Goal: Task Accomplishment & Management: Manage account settings

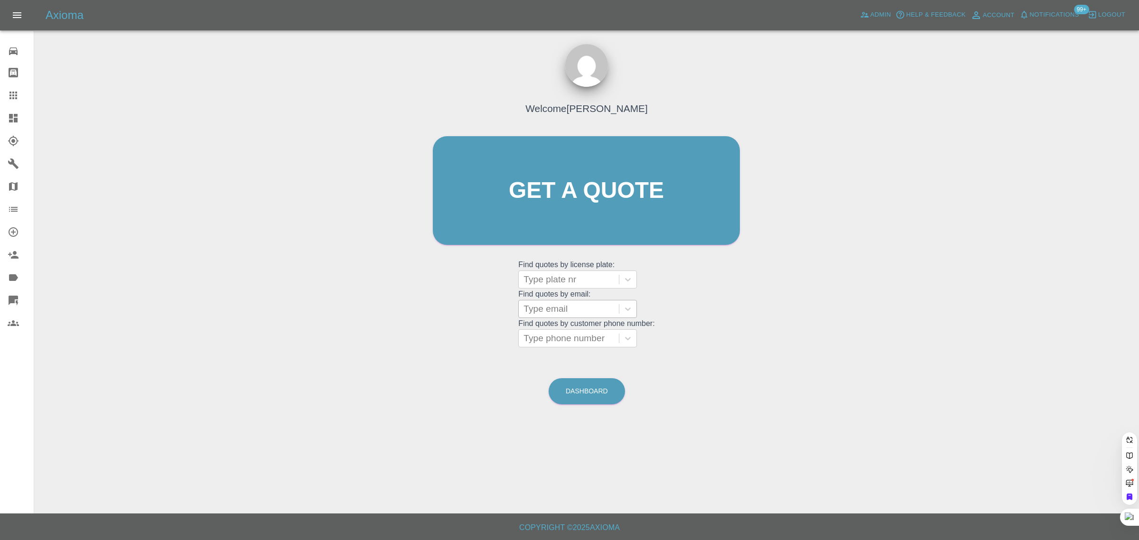
click at [541, 312] on div at bounding box center [568, 308] width 91 height 13
paste input "jean.dearn@gmail.com"
type input "jean.dearn@gmail.com"
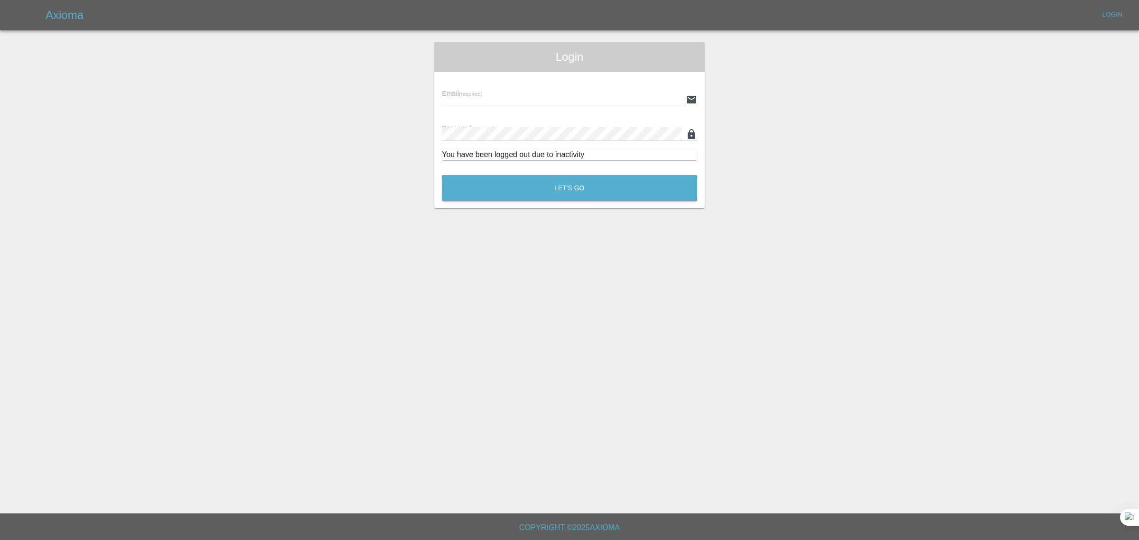
type input "bookkeeping@fifoaccounting.com"
click at [522, 184] on button "Let's Go" at bounding box center [569, 188] width 255 height 26
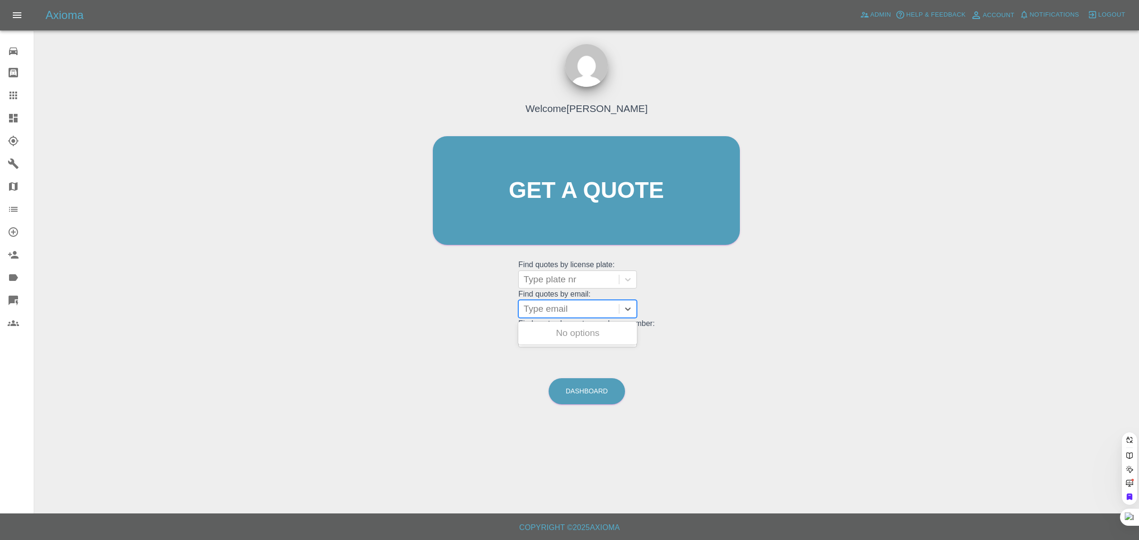
click at [584, 307] on div at bounding box center [568, 308] width 91 height 13
type input "v"
paste input "jean.dearn@gmail.com"
type input "jean.dearn@gmail.com"
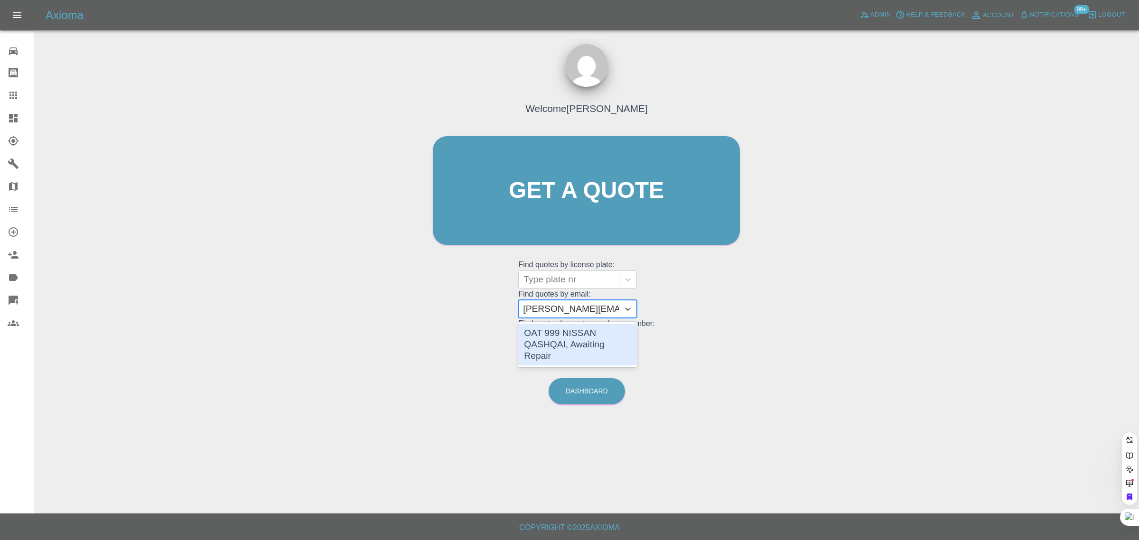
click at [554, 331] on div "OAT 999 NISSAN QASHQAI, Awaiting Repair" at bounding box center [577, 345] width 119 height 42
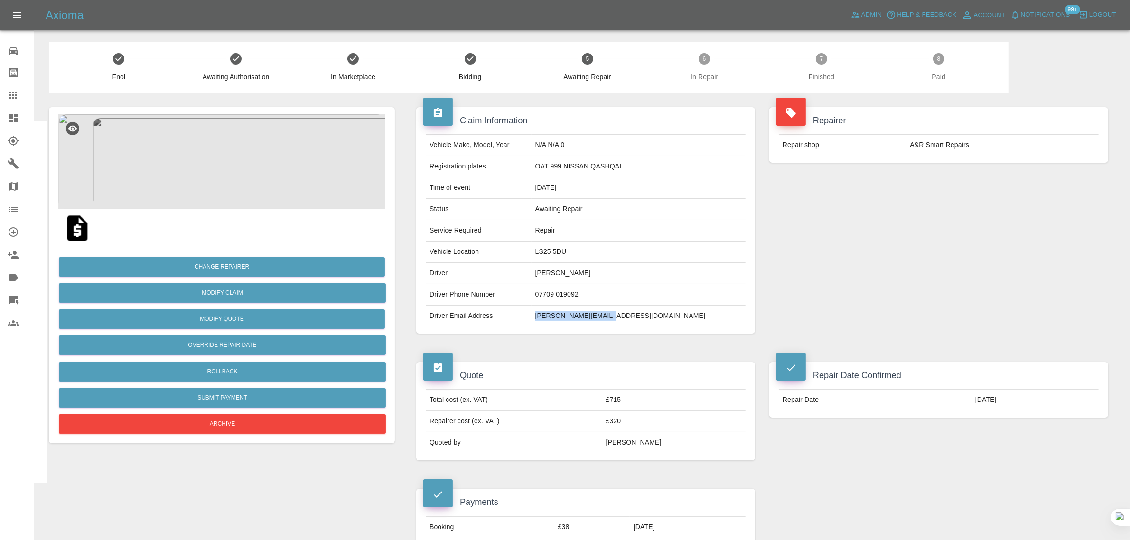
drag, startPoint x: 581, startPoint y: 322, endPoint x: 664, endPoint y: 326, distance: 83.1
click at [664, 326] on td "jean.dearn@gmail.com" at bounding box center [638, 316] width 214 height 21
copy td "jean.dearn@gmail.com"
click at [15, 93] on icon at bounding box center [13, 95] width 11 height 11
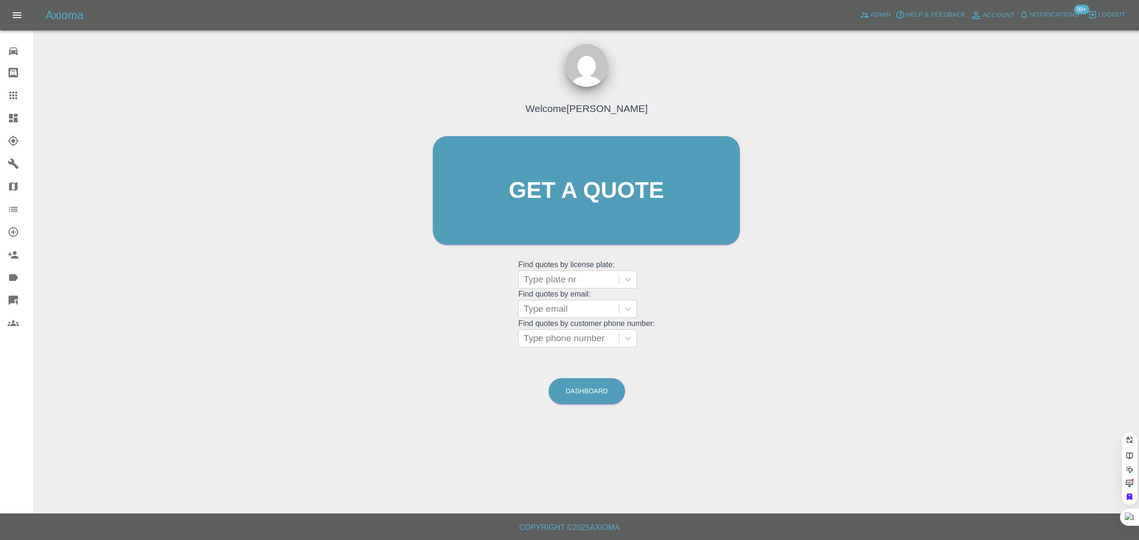
click at [543, 305] on div at bounding box center [568, 308] width 91 height 13
paste input "carolbod@hotmail.co.uk"
type input "carolbod@hotmail.co.uk"
click at [582, 332] on div "YW19OUS, Awaiting Repair" at bounding box center [577, 339] width 119 height 30
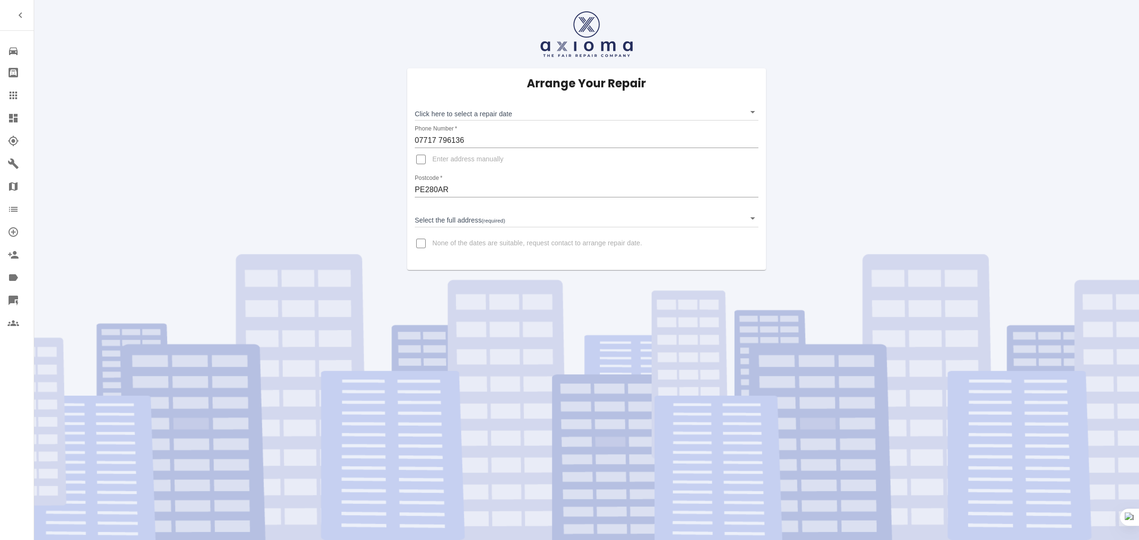
click at [8, 99] on icon at bounding box center [13, 95] width 11 height 11
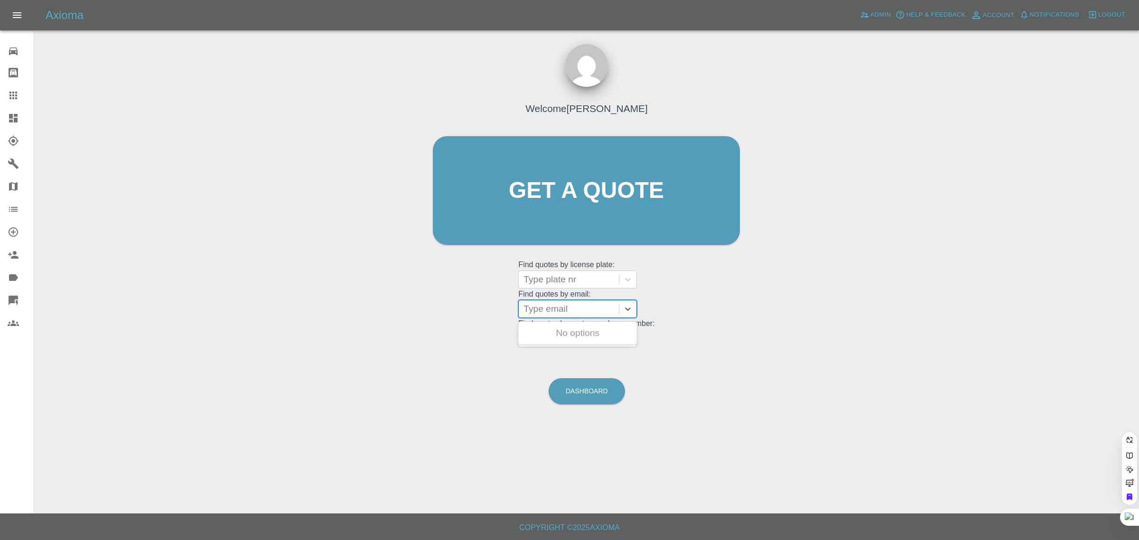
click at [549, 305] on div at bounding box center [568, 308] width 91 height 13
paste input "emme_69@hotmail.co.uk"
type input "emme_69@hotmail.co.uk"
click at [549, 337] on div "SA22VDR, Archived" at bounding box center [577, 333] width 119 height 19
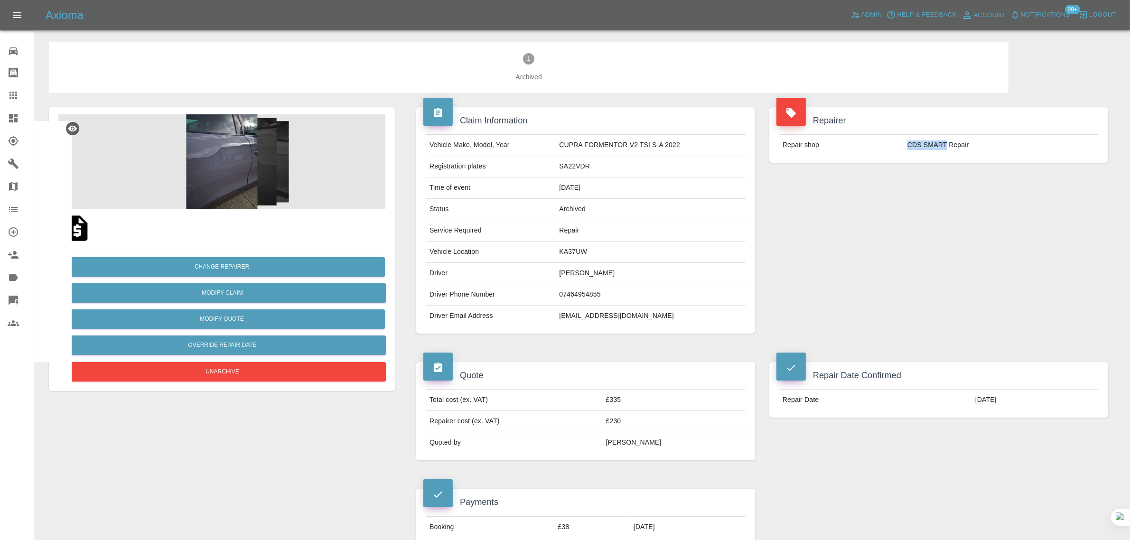
drag, startPoint x: 905, startPoint y: 144, endPoint x: 945, endPoint y: 144, distance: 39.9
click at [945, 144] on td "CDS SMART Repair" at bounding box center [1000, 145] width 195 height 21
copy td "CDS SMART"
drag, startPoint x: 425, startPoint y: 165, endPoint x: 591, endPoint y: 167, distance: 165.6
click at [591, 167] on tr "Registration plates SA22VDR" at bounding box center [586, 166] width 320 height 21
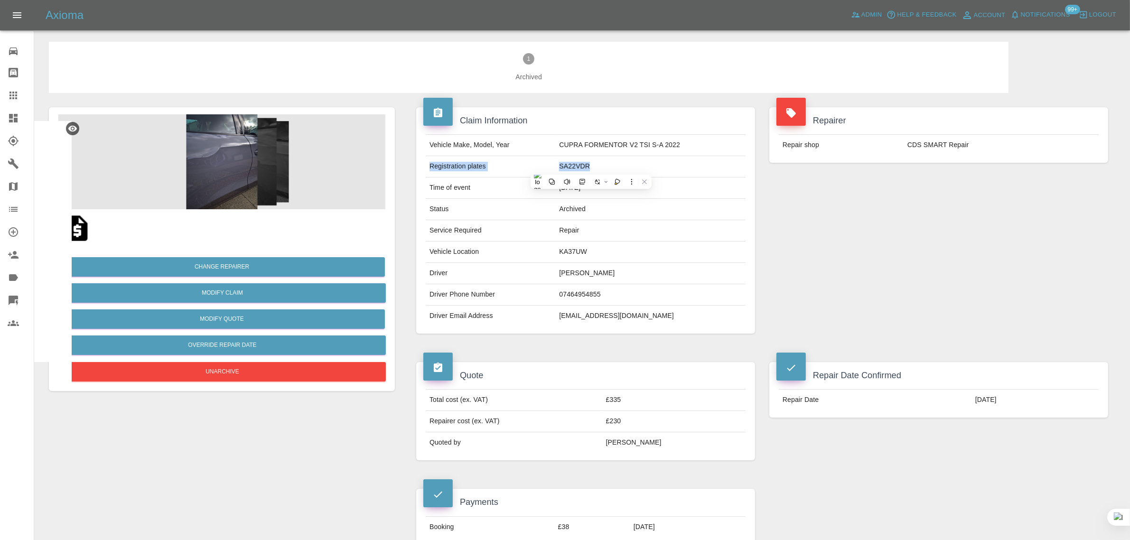
copy tr "Registration plates SA22VDR"
drag, startPoint x: 428, startPoint y: 254, endPoint x: 605, endPoint y: 276, distance: 178.4
click at [605, 276] on tbody "Vehicle Make, Model, Year CUPRA FORMENTOR V2 TSI S-A 2022 Registration plates S…" at bounding box center [586, 231] width 320 height 192
copy tbody "Vehicle Location KA37UW Driver Ross Emme"
drag, startPoint x: 781, startPoint y: 400, endPoint x: 996, endPoint y: 400, distance: 214.9
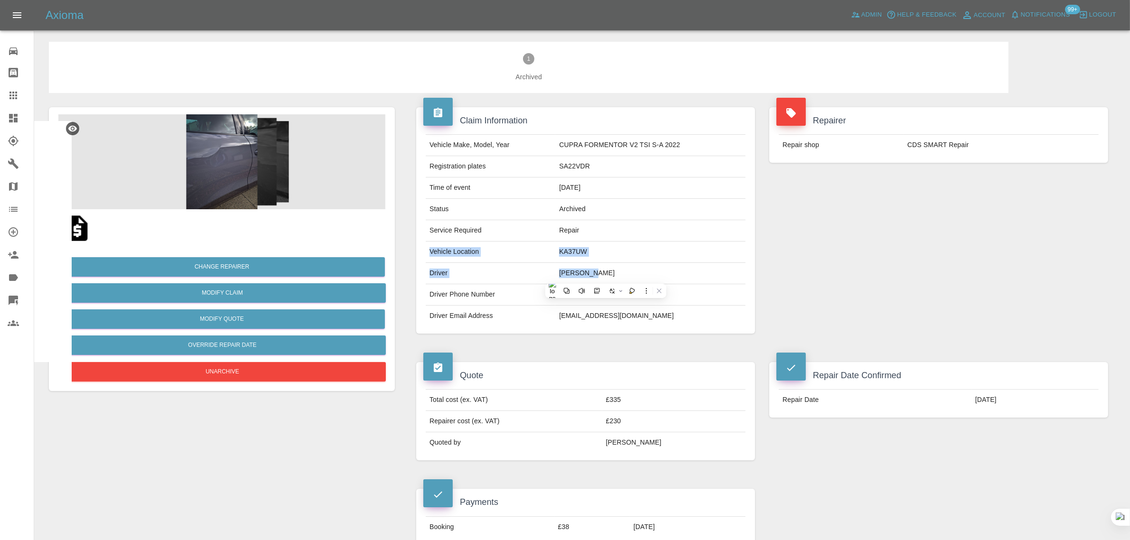
click at [996, 400] on tr "Repair Date 10/10/2025" at bounding box center [939, 400] width 320 height 21
copy tr "Repair Date 10/10/2025"
click at [9, 95] on icon at bounding box center [13, 95] width 11 height 11
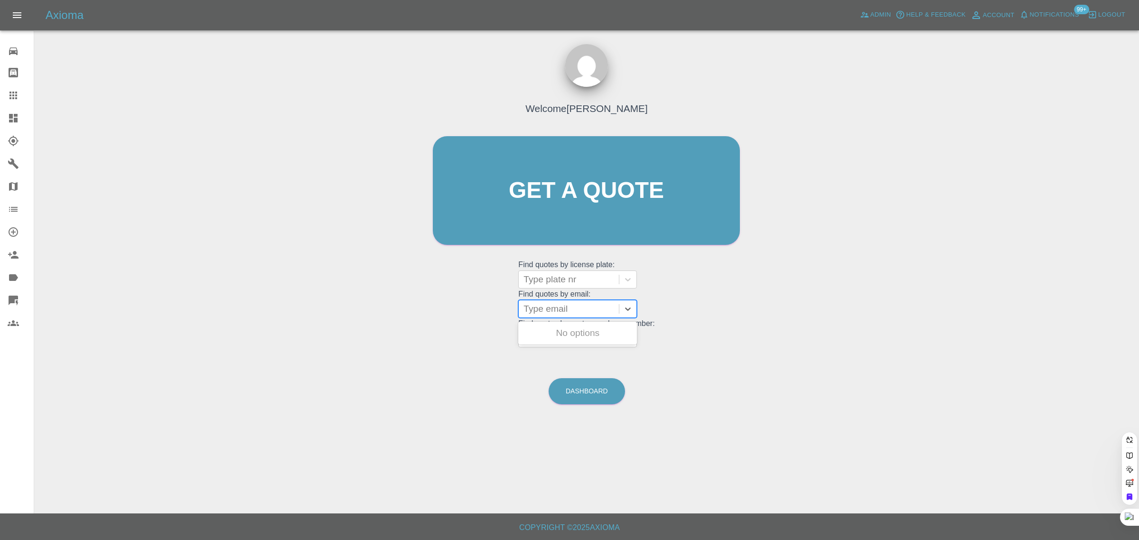
click at [549, 309] on div at bounding box center [568, 308] width 91 height 13
paste input "dmbedford61@gmail.com"
type input "dmbedford61@gmail.co"
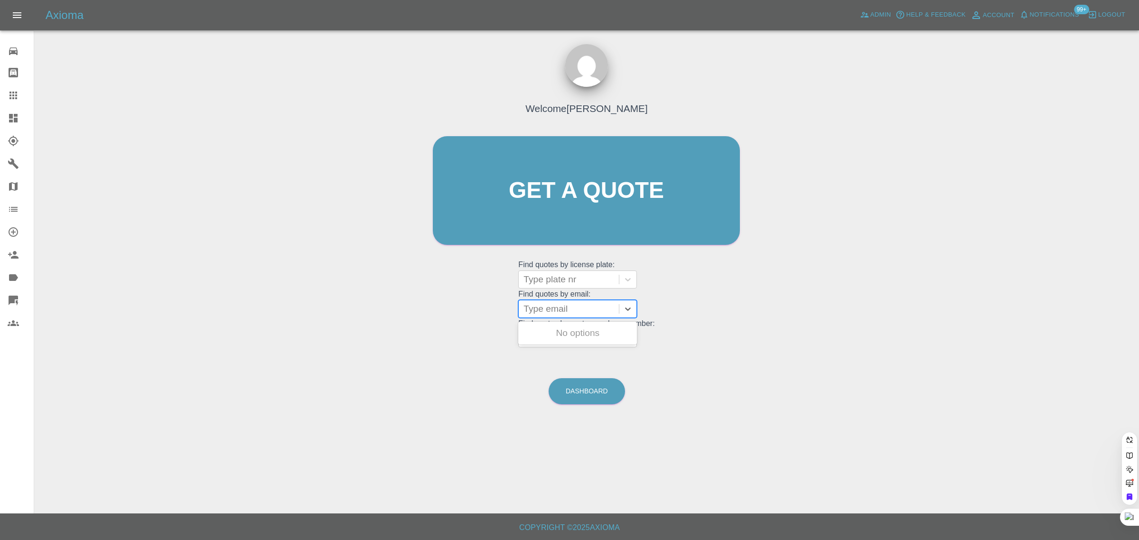
click at [536, 313] on div at bounding box center [568, 308] width 91 height 13
paste input "johnkenny@hotmail.com"
type input "johnkenny@hotmail.com"
click at [559, 342] on div "LR71VSL, Awaiting Authorisation" at bounding box center [577, 339] width 119 height 30
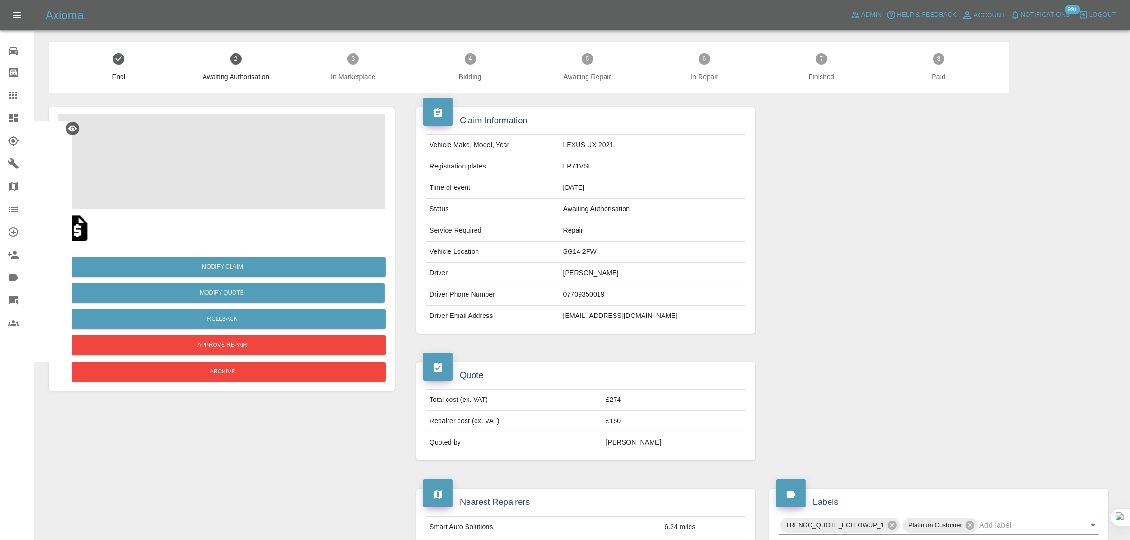
scroll to position [415, 0]
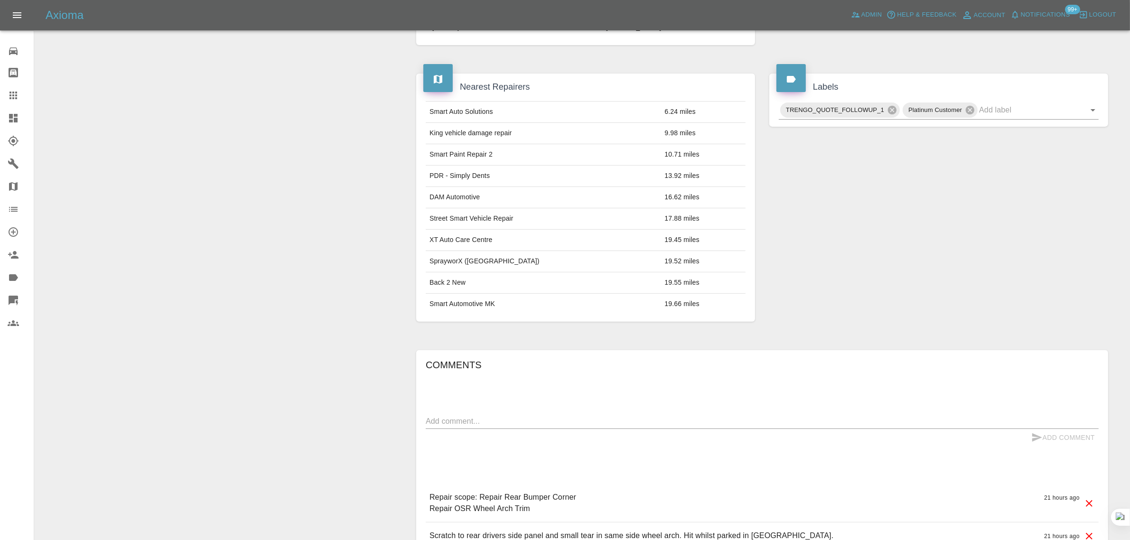
click at [629, 424] on textarea at bounding box center [762, 421] width 673 height 11
paste textarea "I live on the 4th floor so won't be able to give you access to electricity. Can…"
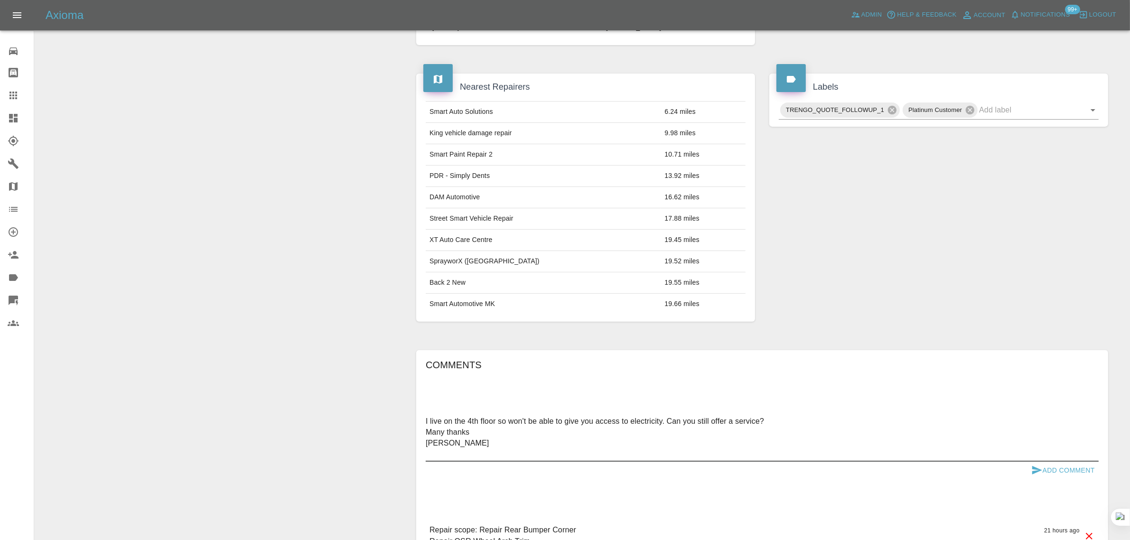
type textarea "I live on the 4th floor so won't be able to give you access to electricity. Can…"
click at [1080, 471] on button "Add Comment" at bounding box center [1062, 471] width 71 height 18
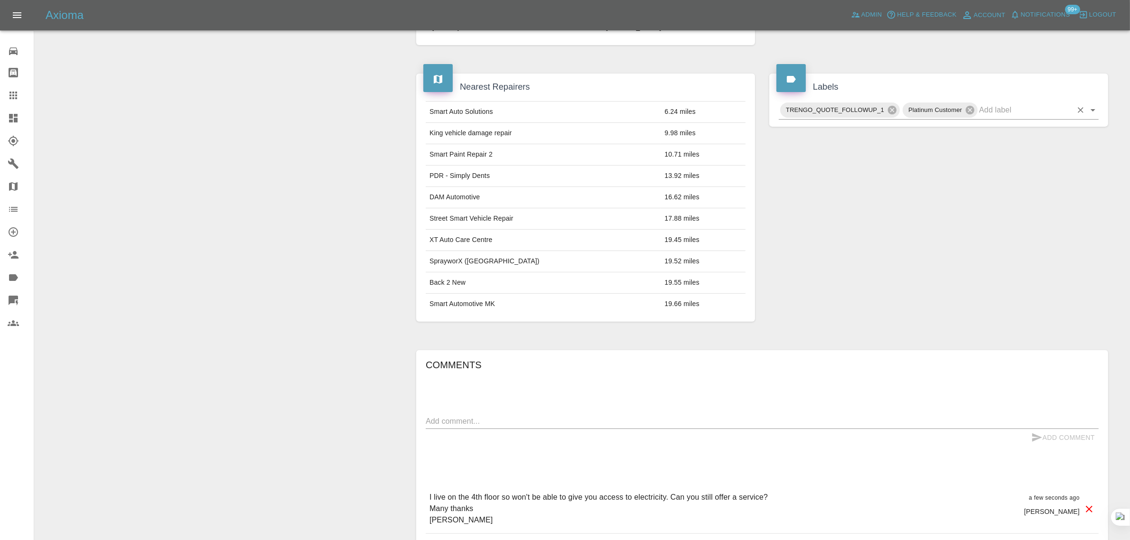
click at [1002, 113] on input "text" at bounding box center [1025, 109] width 93 height 15
type input "space"
click at [853, 132] on li "NO_SPACE_OR_POWER" at bounding box center [939, 133] width 320 height 17
click at [16, 96] on icon at bounding box center [13, 95] width 11 height 11
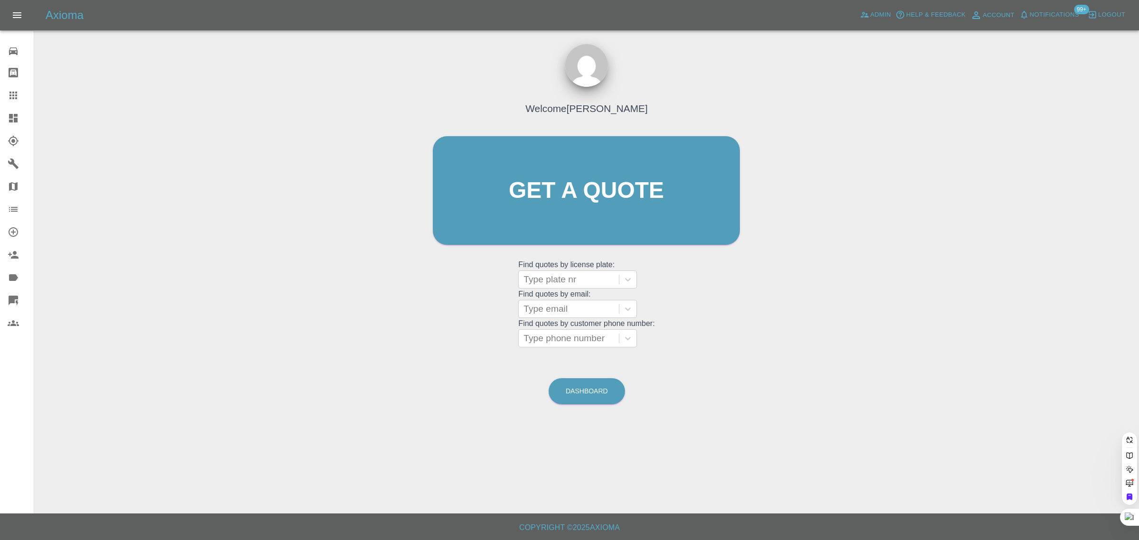
click at [546, 318] on grid "Find quotes by license plate: Type plate nr Find quotes by email: Type email Fi…" at bounding box center [586, 303] width 136 height 88
click at [540, 304] on div at bounding box center [568, 308] width 91 height 13
paste input "p_neilson@outlook.com"
type input "p_neilson@outlook.com"
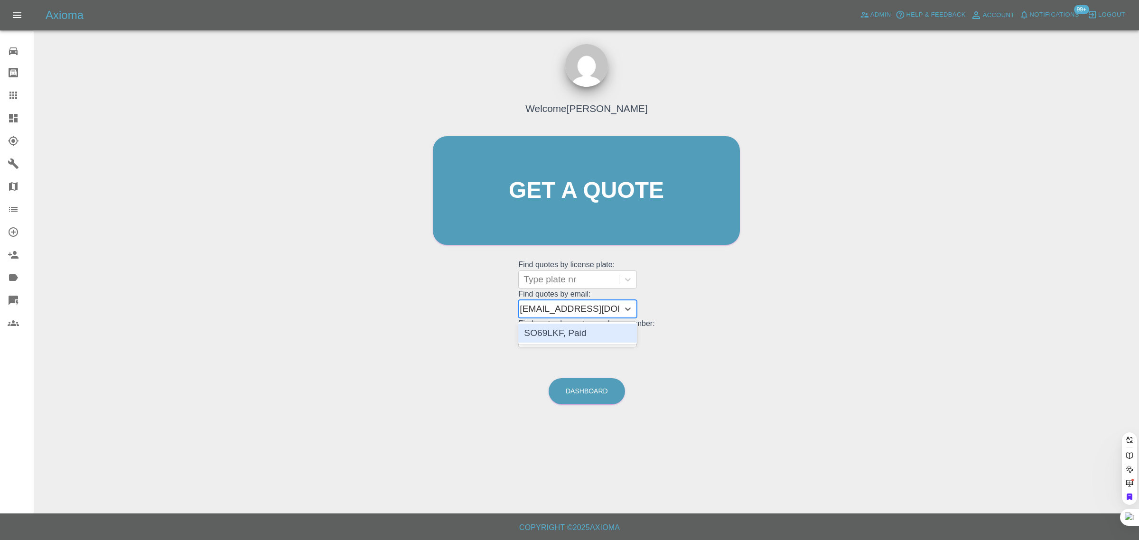
click at [542, 337] on div "SO69LKF, Paid" at bounding box center [577, 333] width 119 height 19
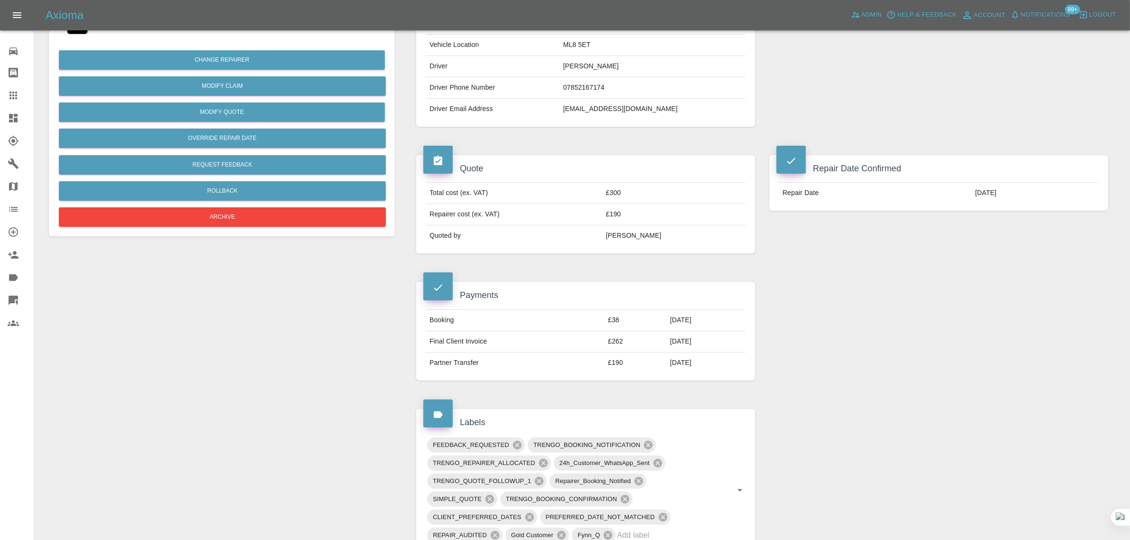
scroll to position [415, 0]
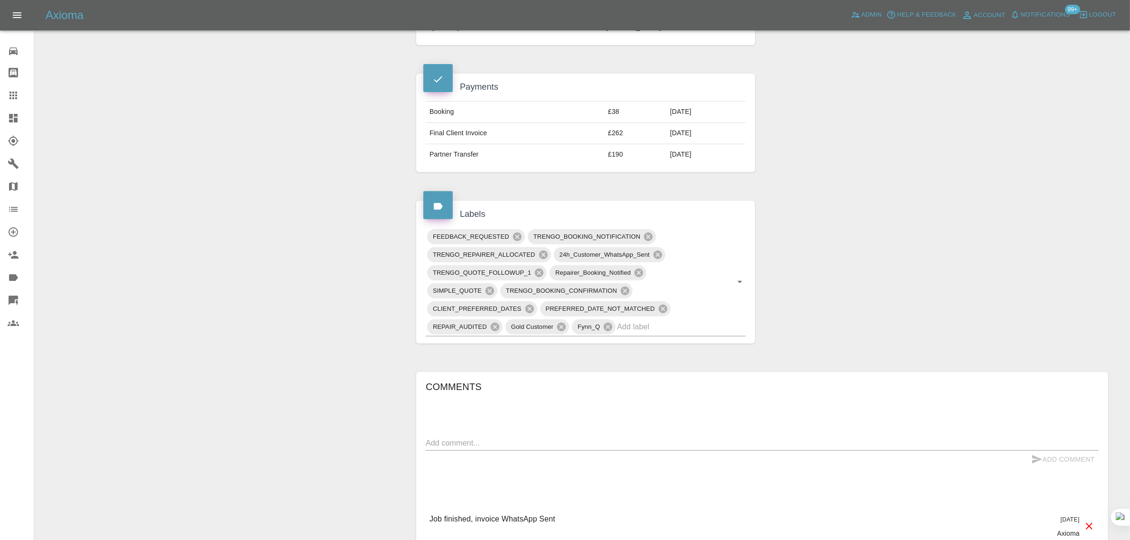
click at [609, 440] on textarea at bounding box center [762, 442] width 673 height 11
paste textarea "Good afternoon. I am contacting yourselves regarding the above invoice. Having …"
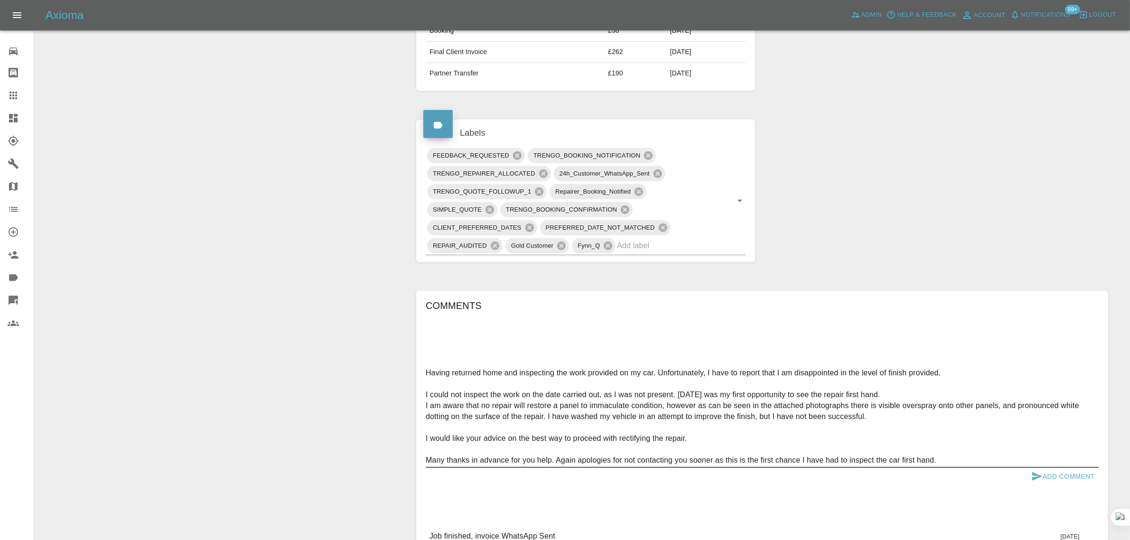
scroll to position [601, 0]
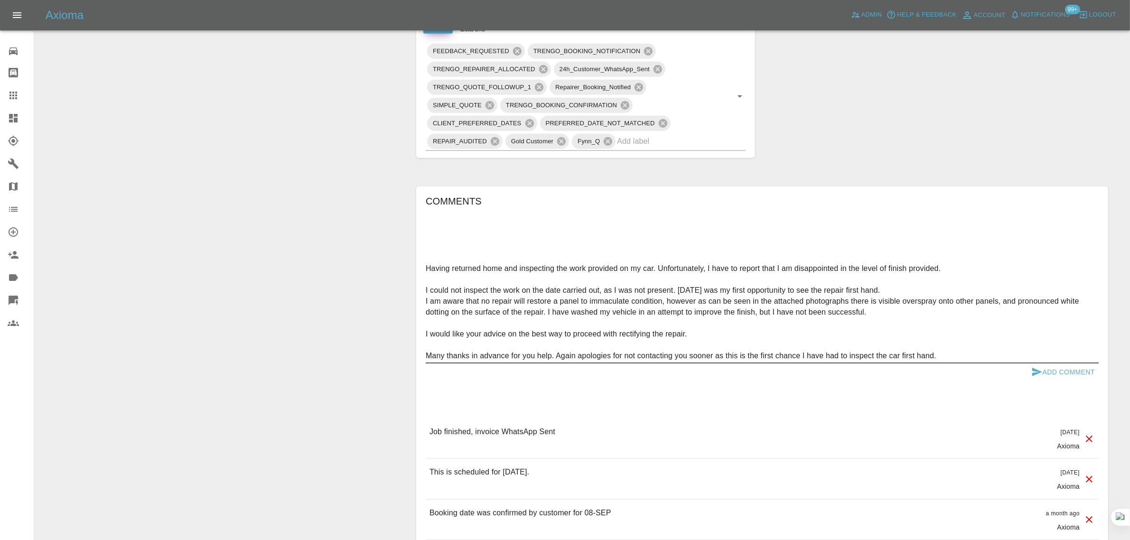
type textarea "Good afternoon. I am contacting yourselves regarding the above invoice. Having …"
click at [1073, 376] on button "Add Comment" at bounding box center [1062, 372] width 71 height 18
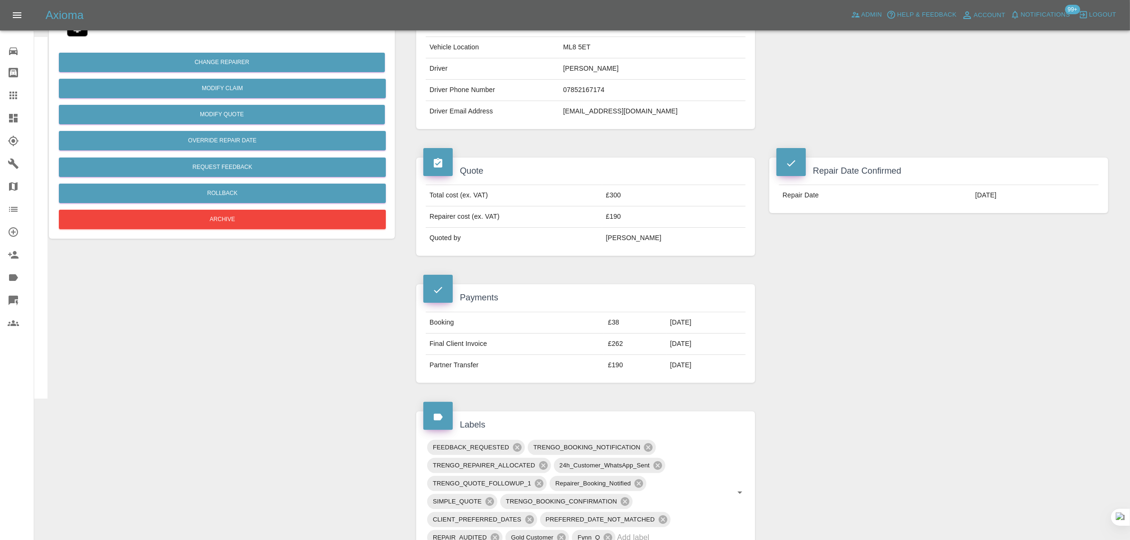
scroll to position [126, 0]
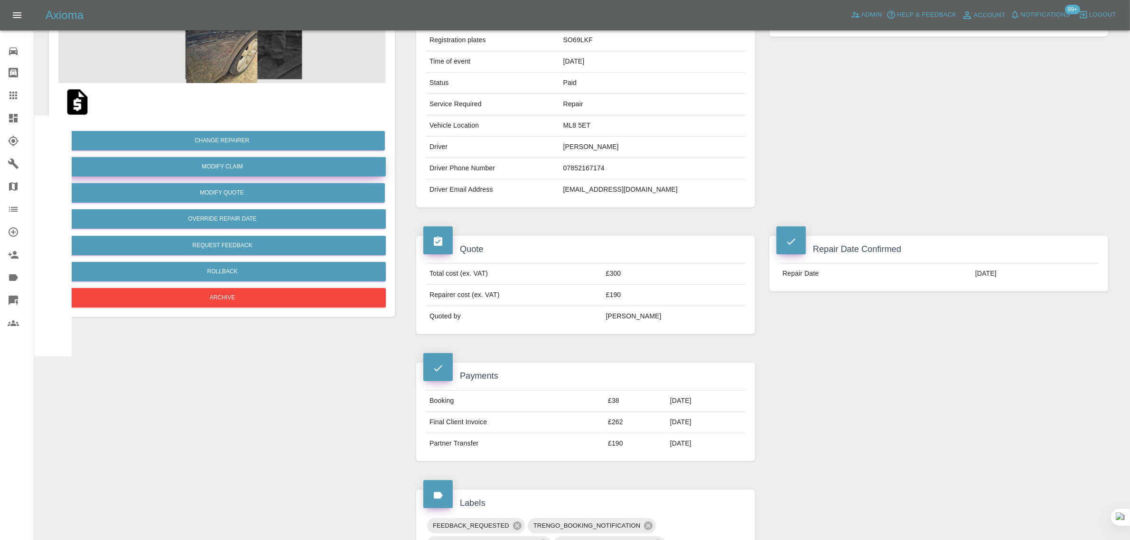
click at [265, 164] on link "Modify Claim" at bounding box center [222, 166] width 327 height 19
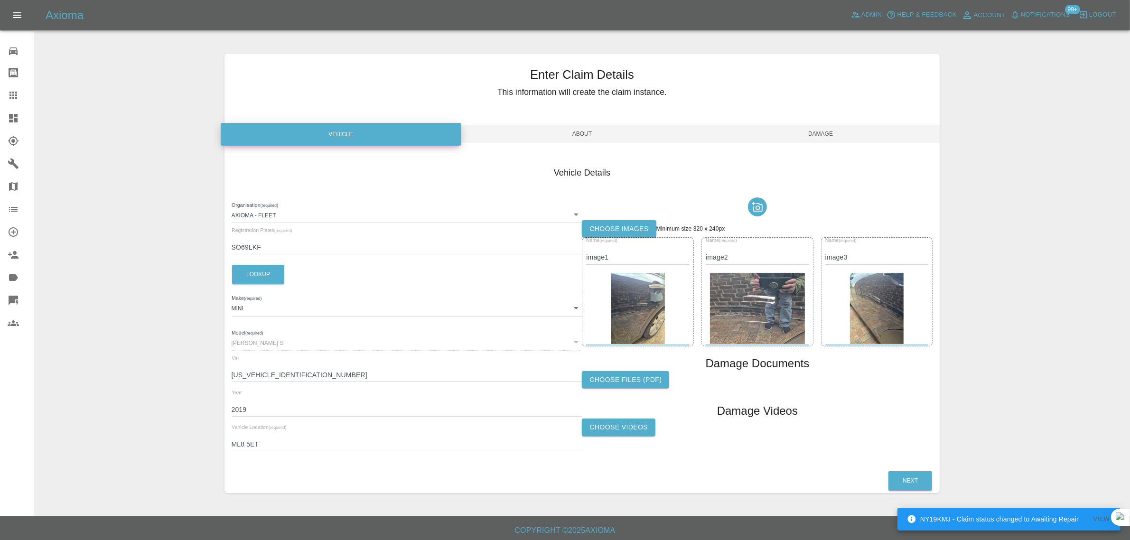
click at [595, 238] on span "Name (required)" at bounding box center [601, 241] width 31 height 6
click at [606, 230] on label "Choose images" at bounding box center [619, 229] width 74 height 18
click at [0, 0] on input "Choose images" at bounding box center [0, 0] width 0 height 0
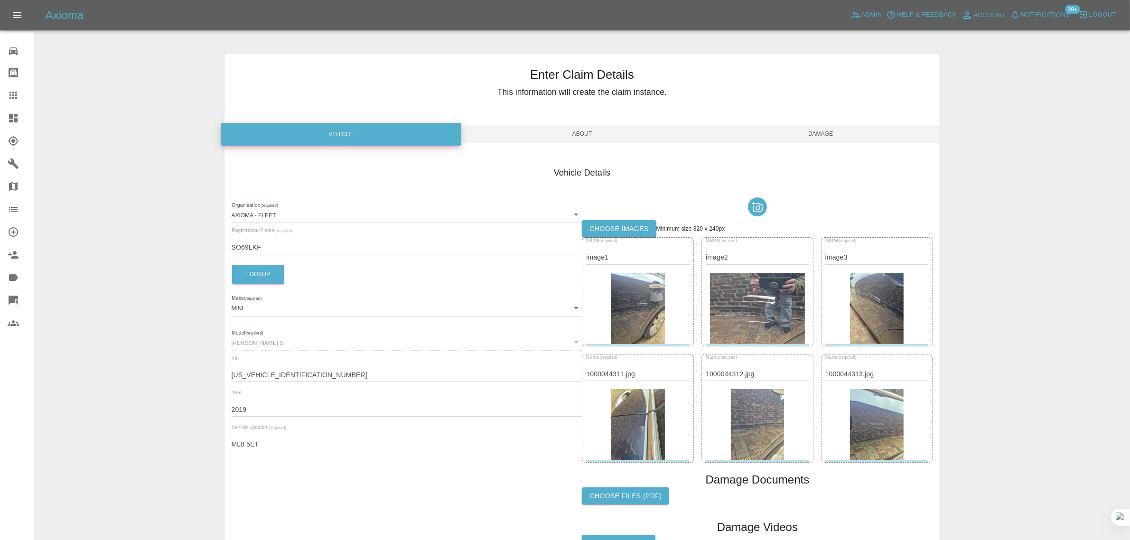
click at [822, 135] on span "Damage" at bounding box center [820, 134] width 239 height 18
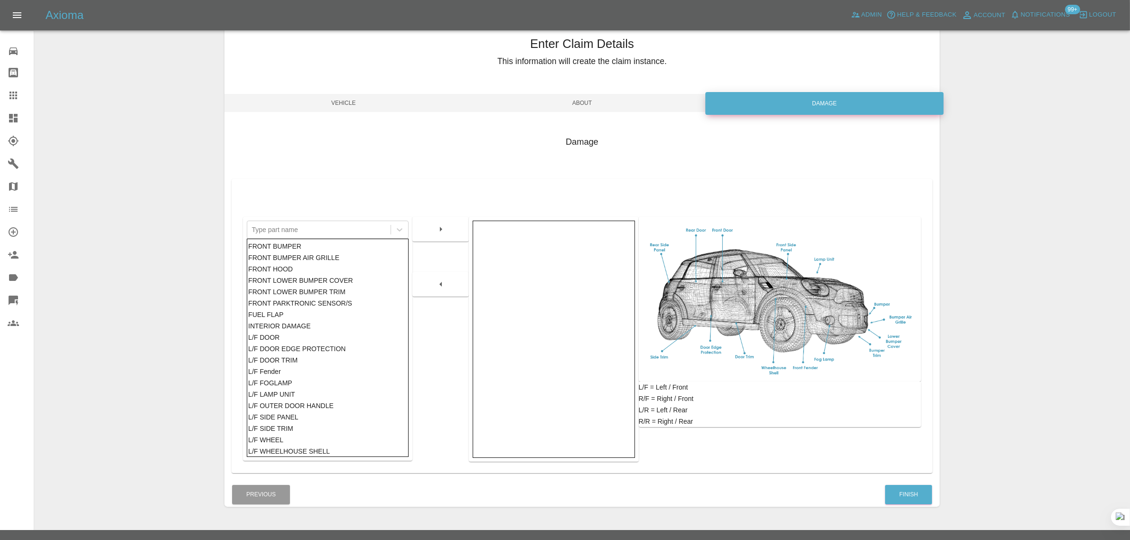
scroll to position [47, 0]
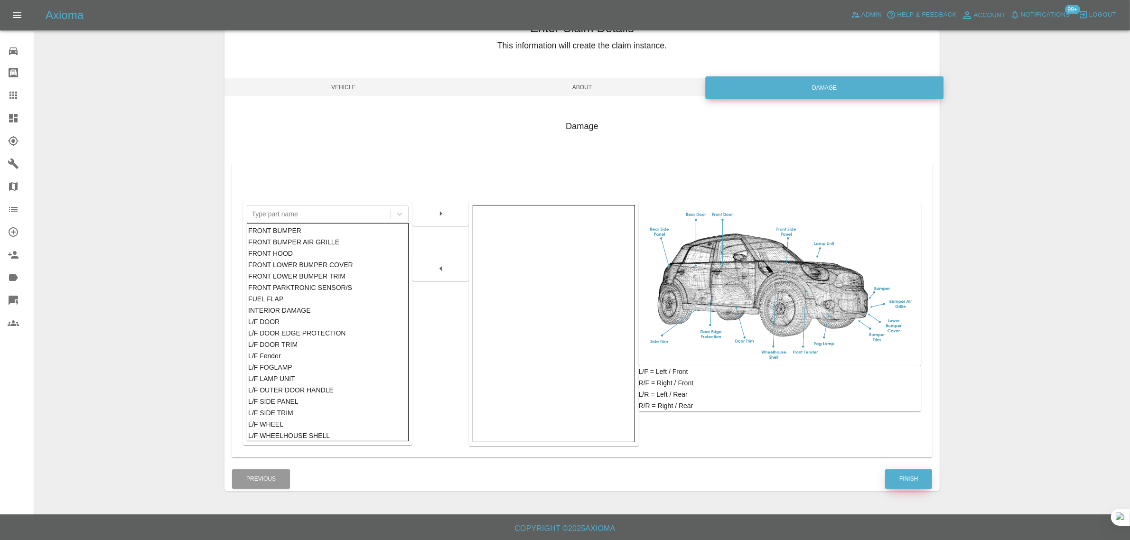
click at [916, 477] on button "Finish" at bounding box center [908, 478] width 47 height 19
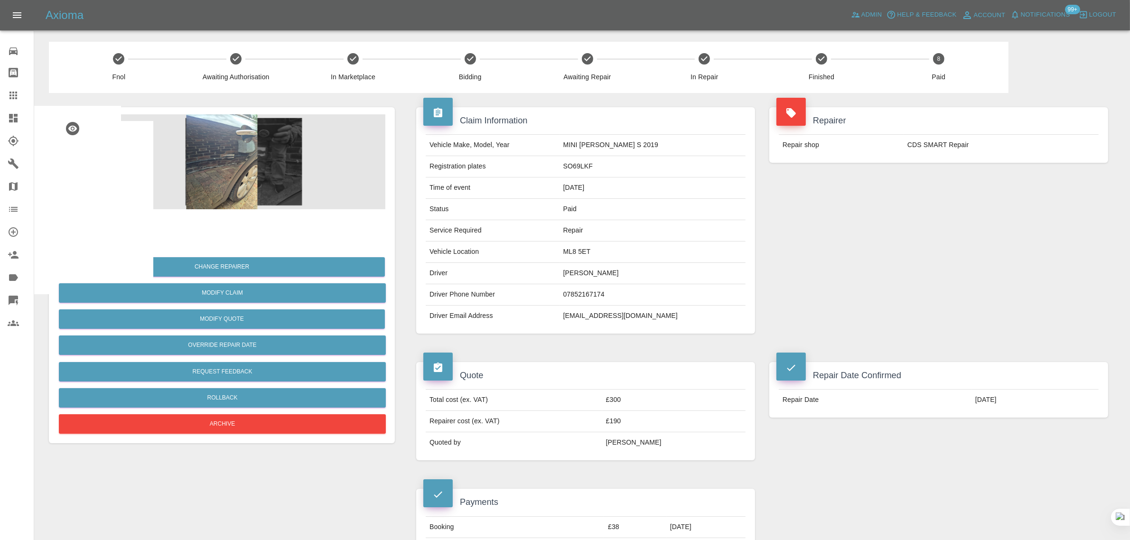
click at [13, 92] on icon at bounding box center [13, 96] width 8 height 8
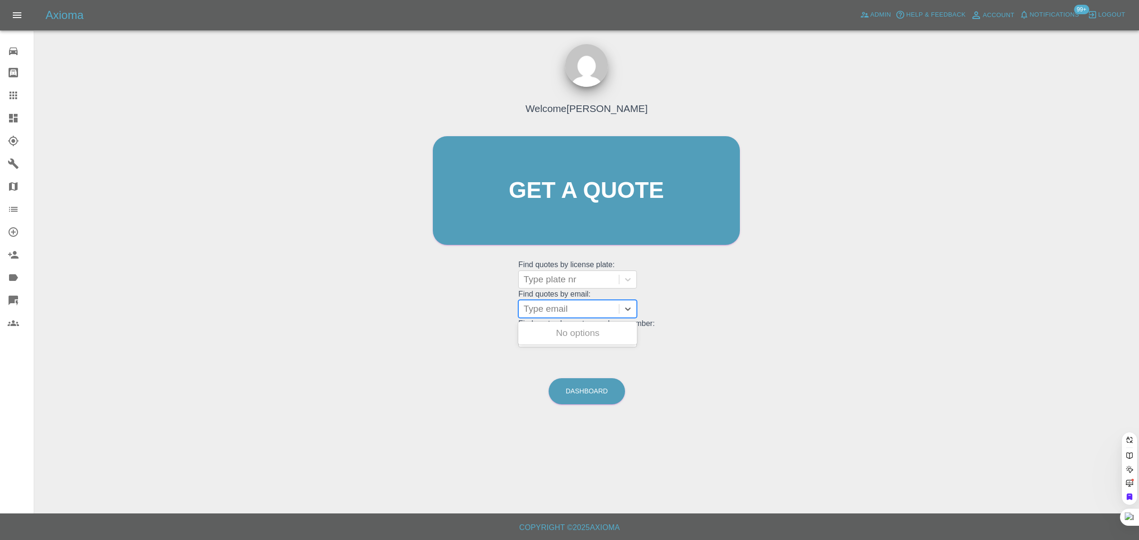
click at [557, 311] on div at bounding box center [568, 308] width 91 height 13
paste input "hankypankynights@yahoo.co.uk"
type input "hankypankynights@yahoo.co.uk"
click at [566, 334] on div "MD73GLY, Awaiting Repair" at bounding box center [577, 339] width 119 height 30
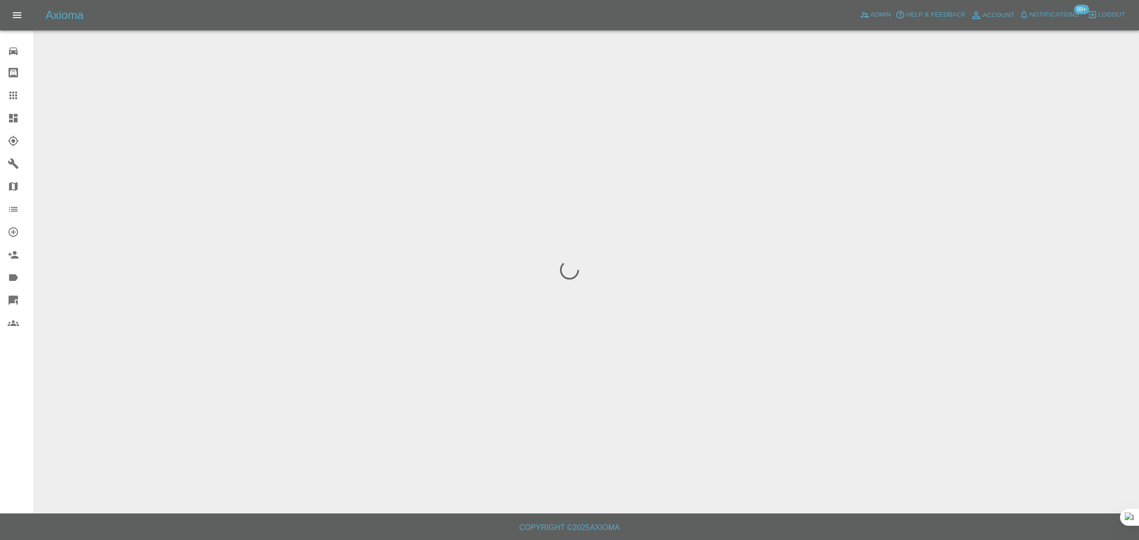
click at [25, 428] on div "0 Repair home Bodyshop home Claims Dashboard Explorer Garages Map Organization …" at bounding box center [17, 270] width 34 height 540
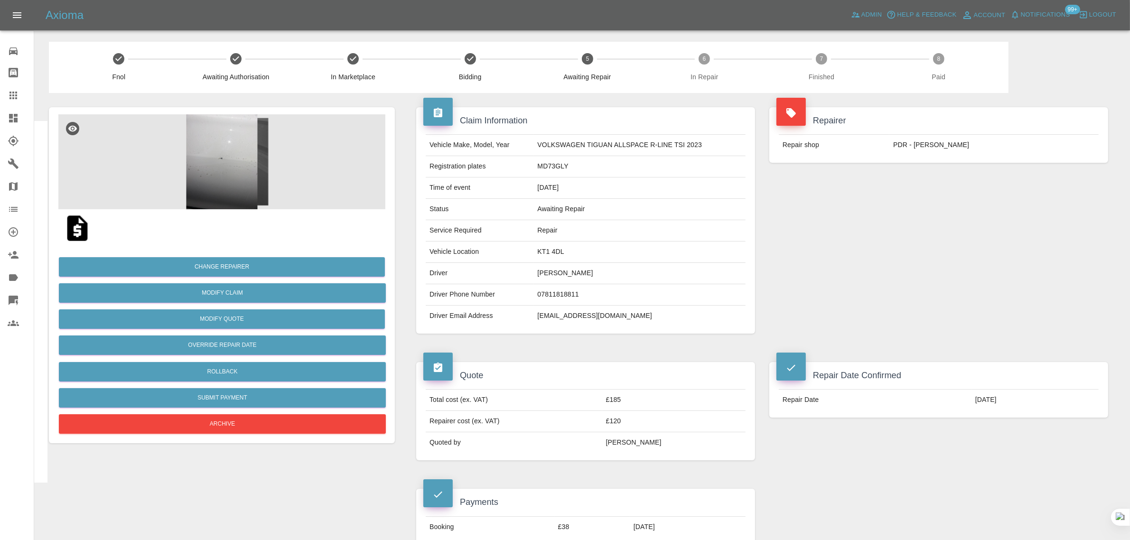
click at [10, 91] on icon at bounding box center [13, 95] width 11 height 11
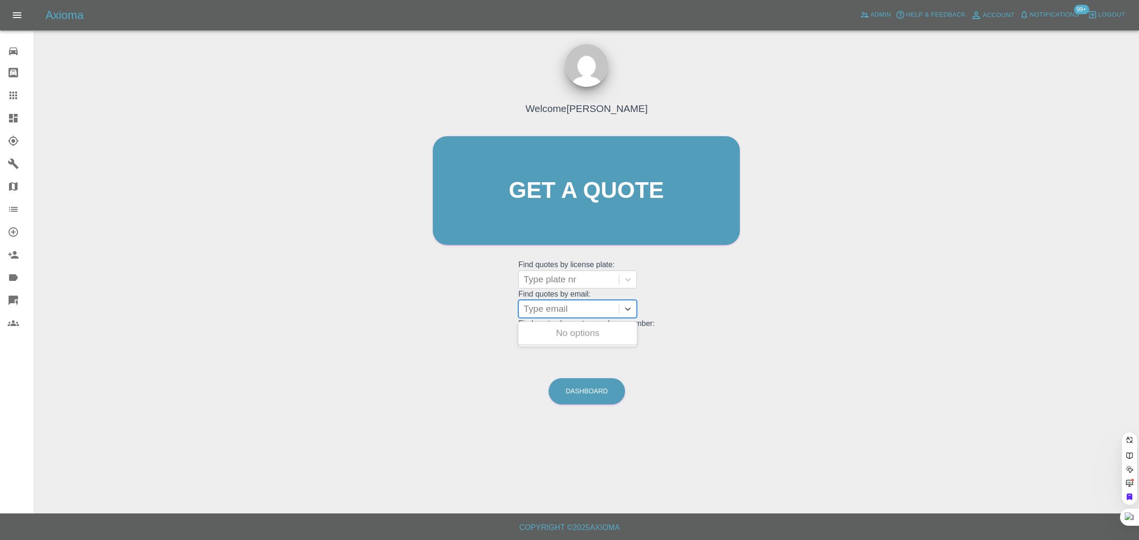
click at [587, 302] on div at bounding box center [568, 308] width 91 height 13
paste input "mobeee@hotmail.co.uk"
type input "mobeee@hotmail.co.uk"
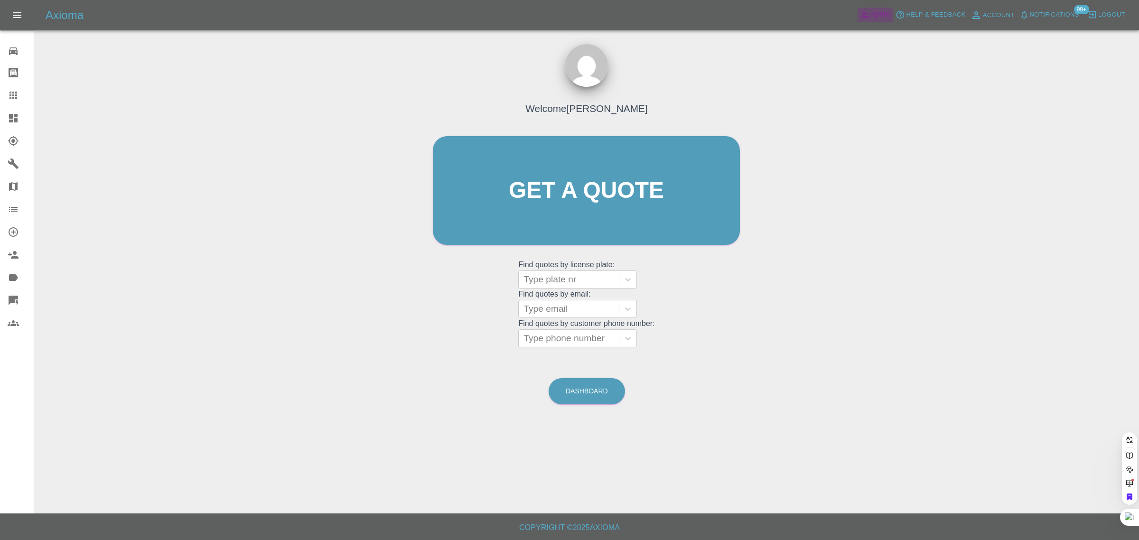
click at [883, 13] on span "Admin" at bounding box center [880, 14] width 21 height 11
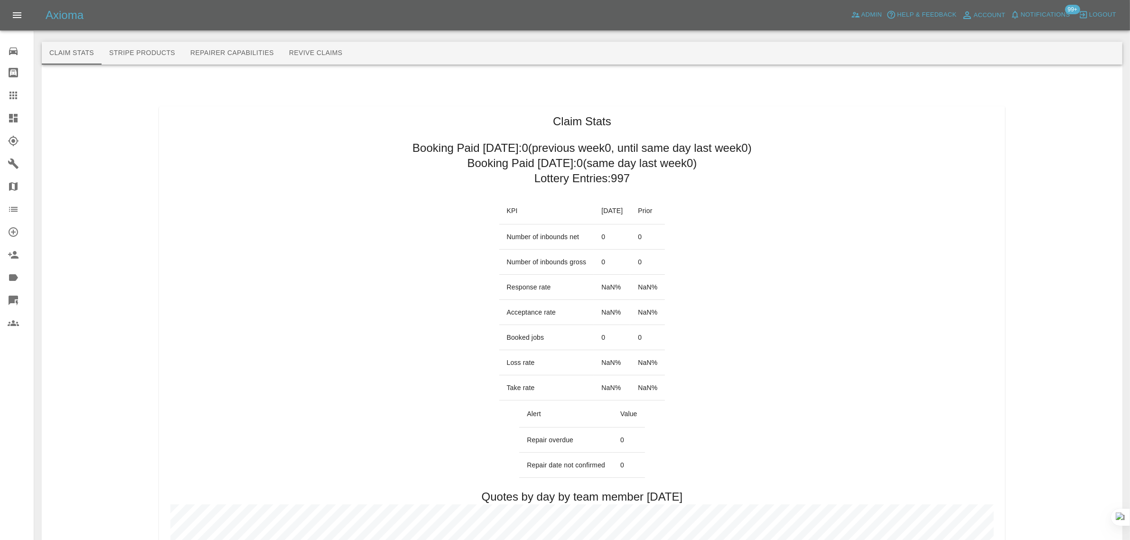
click at [305, 56] on button "Revive Claims" at bounding box center [315, 53] width 69 height 23
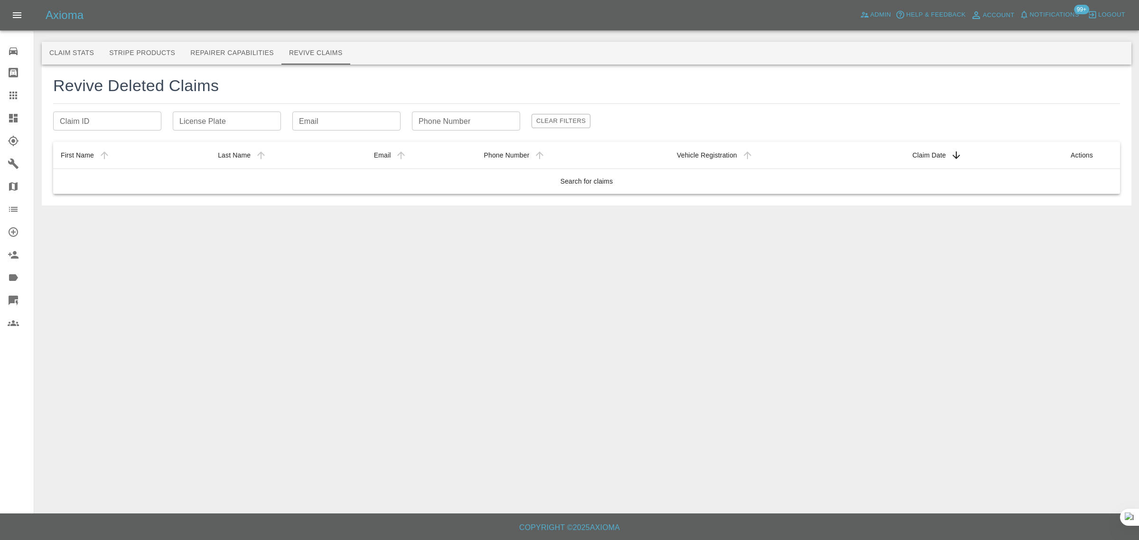
click at [328, 120] on input "Email" at bounding box center [346, 121] width 108 height 19
paste input "elainebuss@hotmail.co.uk"
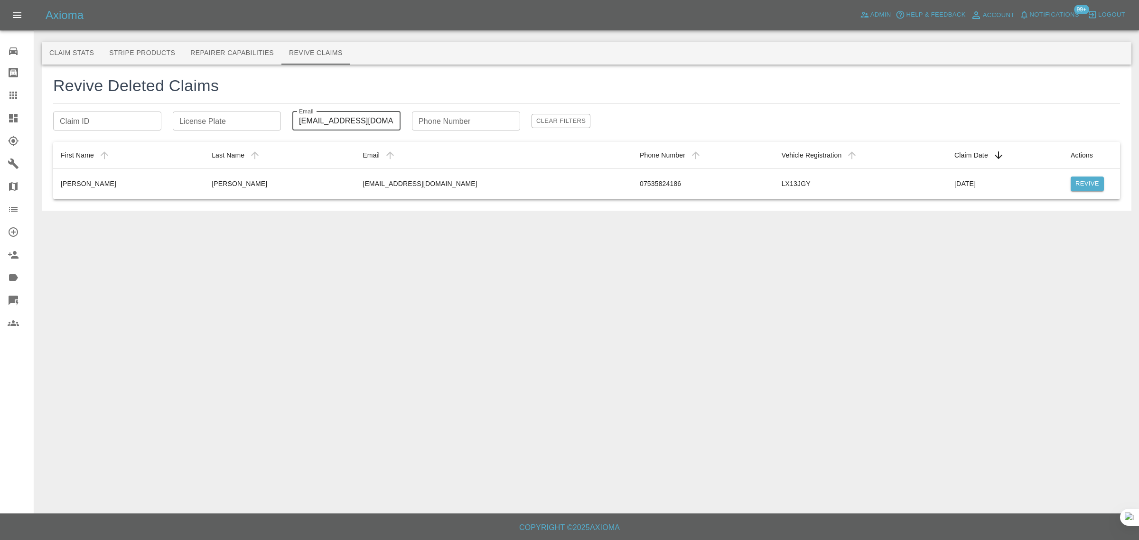
type input "elainebuss@hotmail.co.uk"
click at [1080, 191] on button "Revive" at bounding box center [1086, 184] width 33 height 15
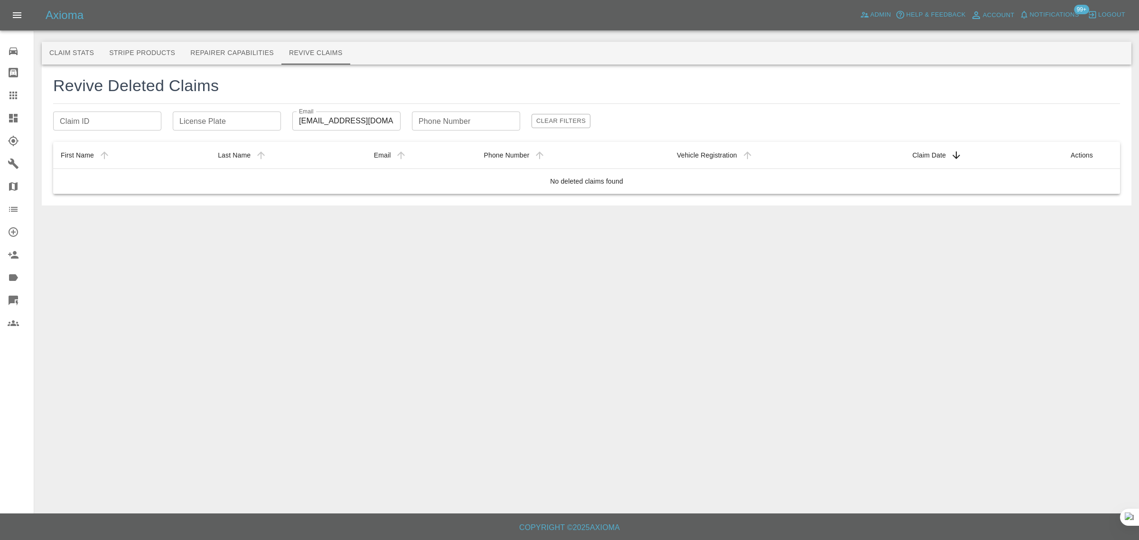
click at [11, 98] on icon at bounding box center [13, 96] width 8 height 8
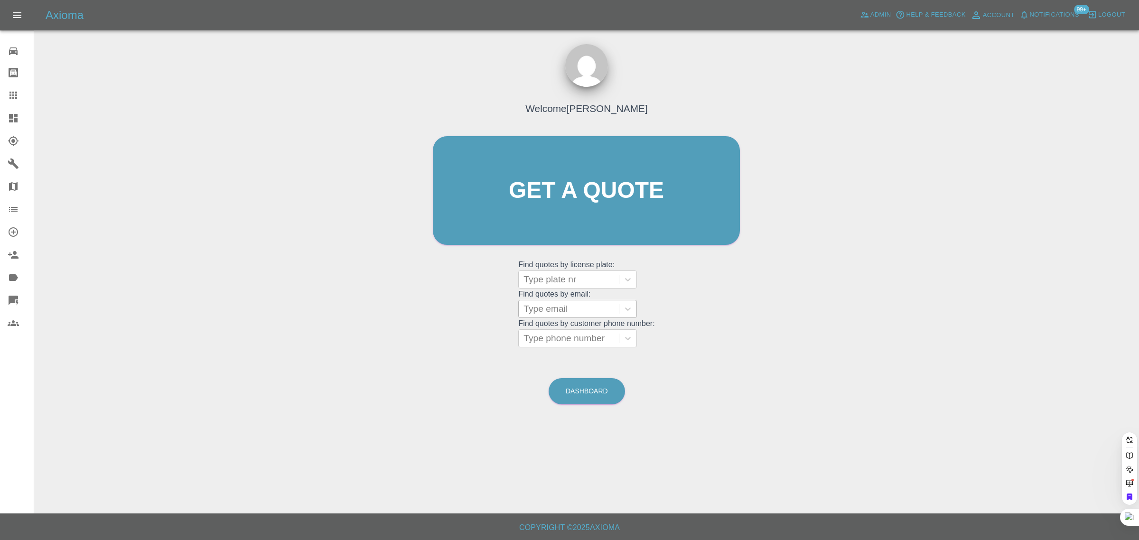
click at [559, 309] on div at bounding box center [568, 308] width 91 height 13
paste input "jaytandel2011@gmail.com"
type input "jaytandel2011@gmail.com"
click at [571, 338] on div "SL18XXO, Fnol" at bounding box center [577, 333] width 119 height 19
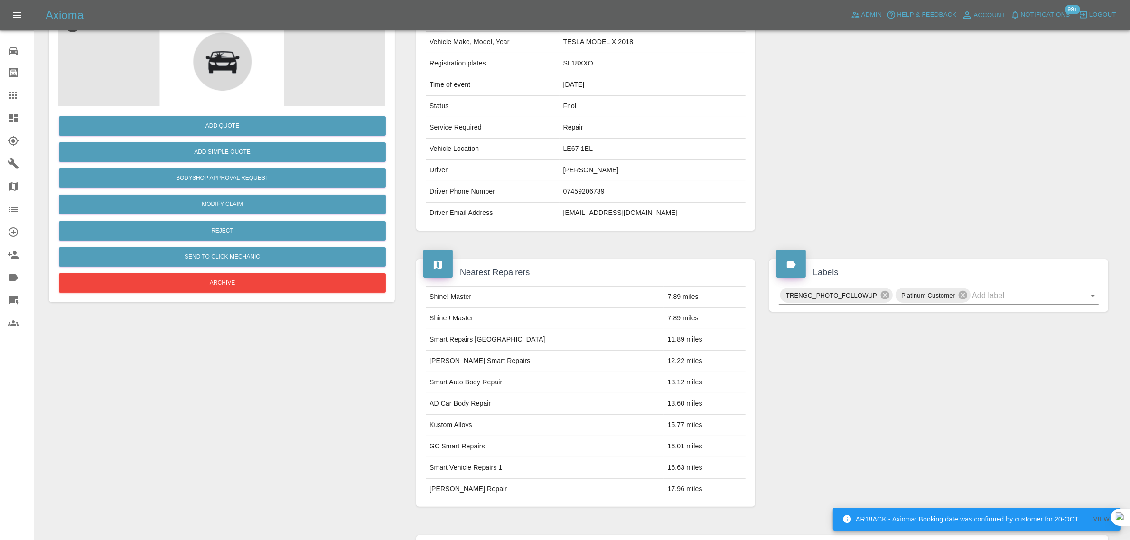
scroll to position [345, 0]
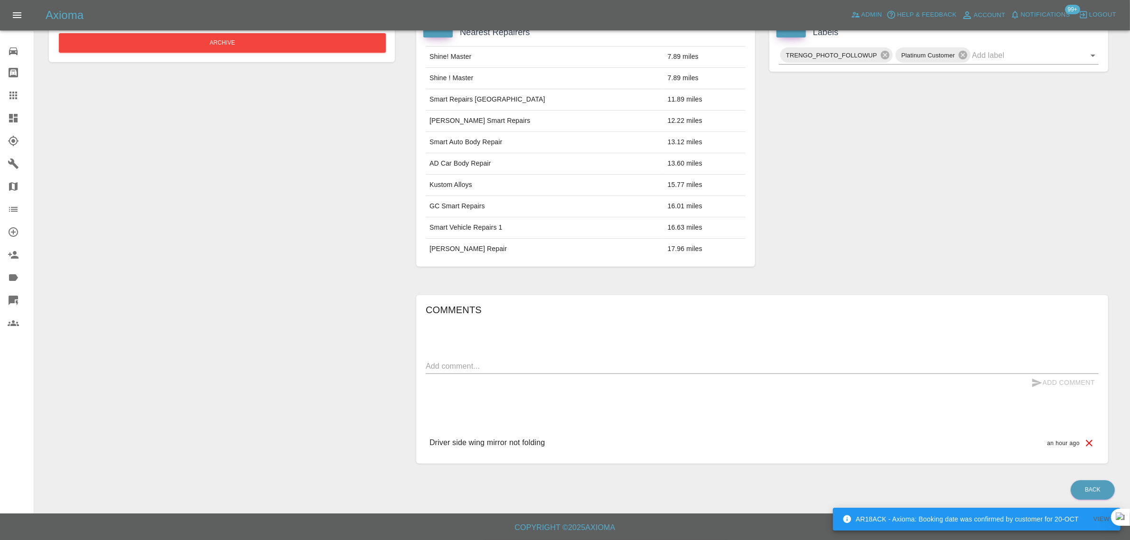
click at [670, 372] on div "x" at bounding box center [762, 366] width 673 height 15
paste textarea "The mirror is not folding as it should be when you lock the car"
type textarea "The mirror is not folding as it should be when you lock the car"
click at [1081, 384] on button "Add Comment" at bounding box center [1062, 383] width 71 height 18
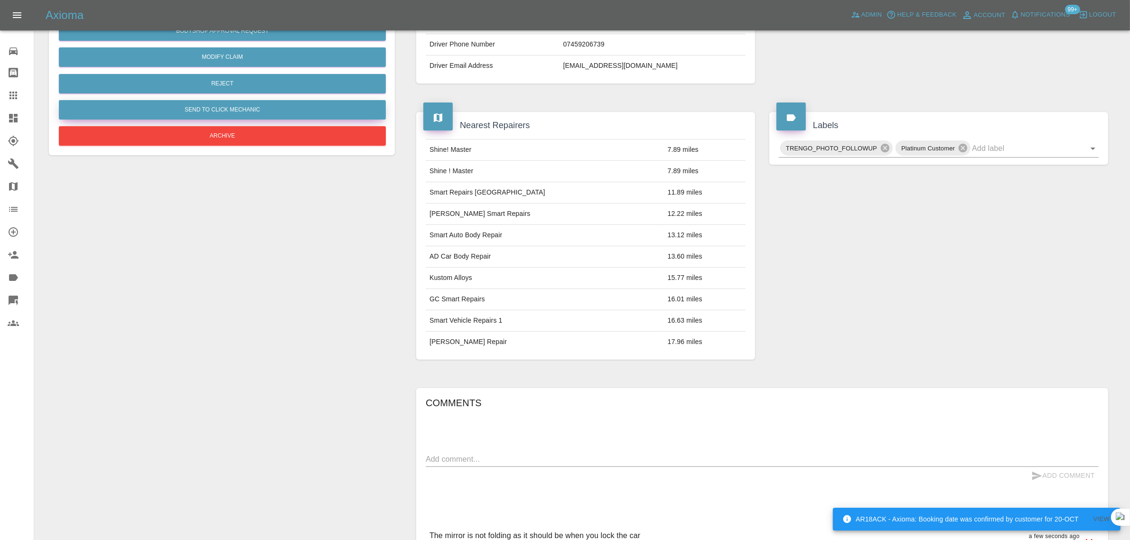
scroll to position [108, 0]
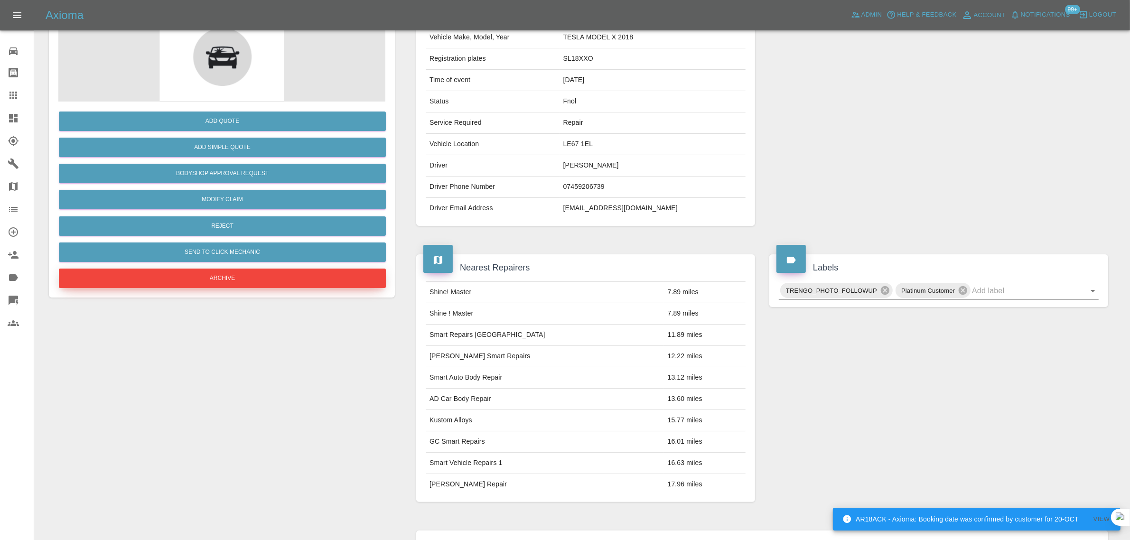
click at [203, 285] on button "Archive" at bounding box center [222, 278] width 327 height 19
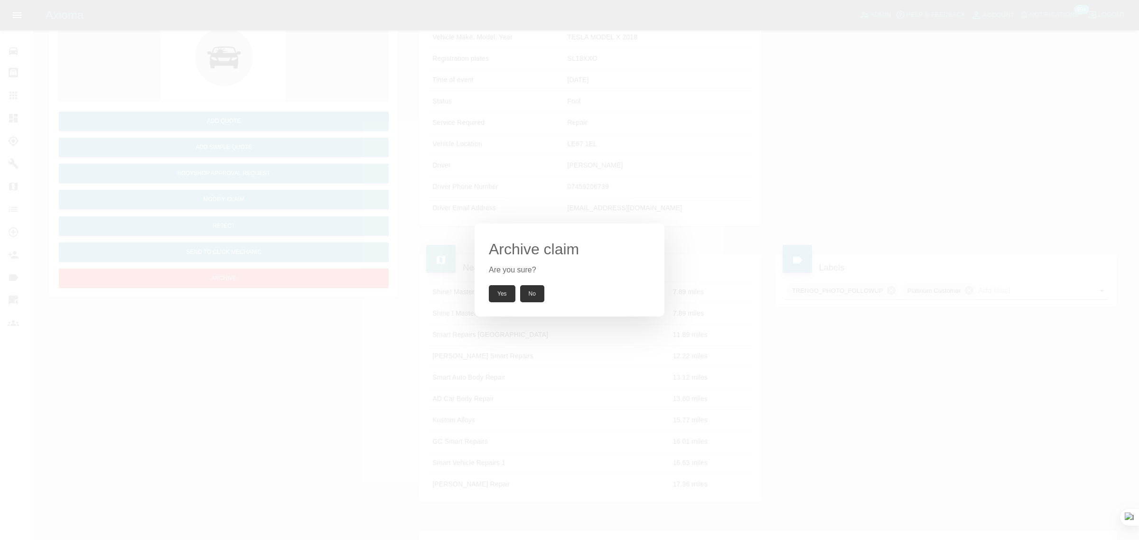
click at [499, 292] on button "Yes" at bounding box center [502, 293] width 27 height 17
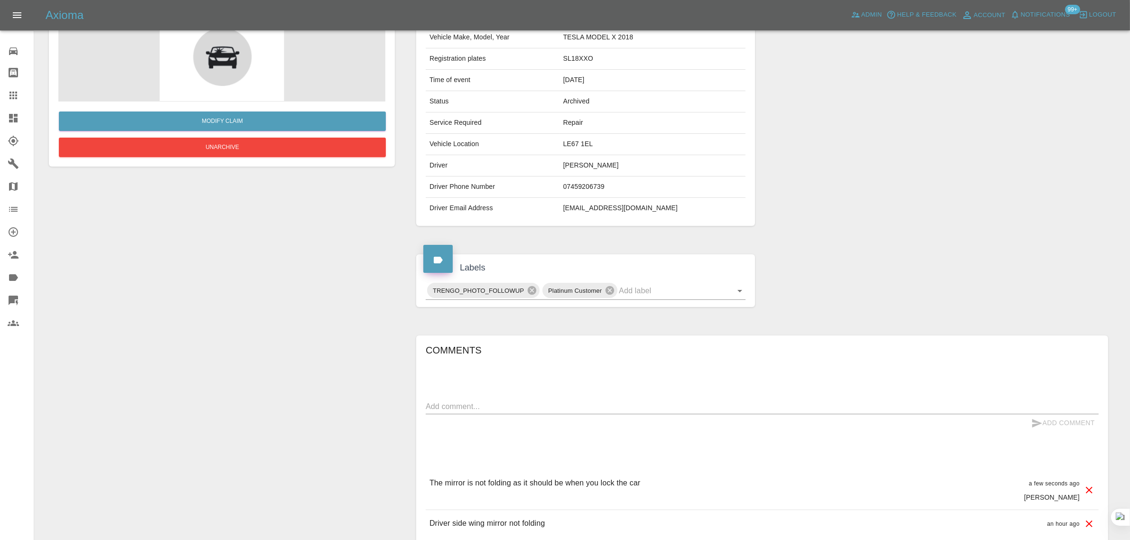
click at [10, 93] on icon at bounding box center [13, 95] width 11 height 11
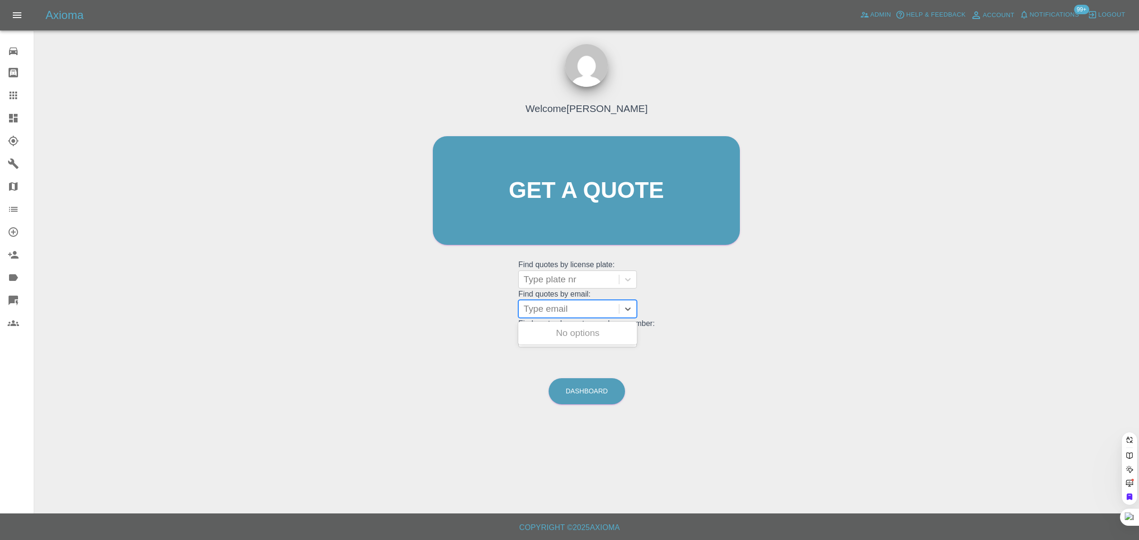
click at [547, 315] on div at bounding box center [568, 308] width 91 height 13
paste input "joanne.smith@elevateeverywhere.com"
type input "joanne.smith@elevateeverywhere.com"
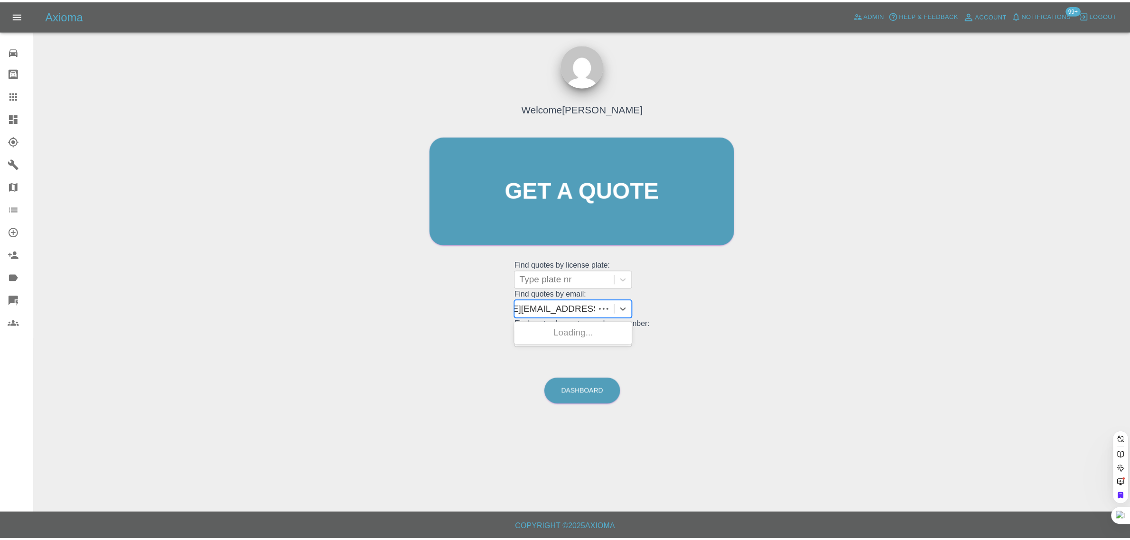
scroll to position [0, 58]
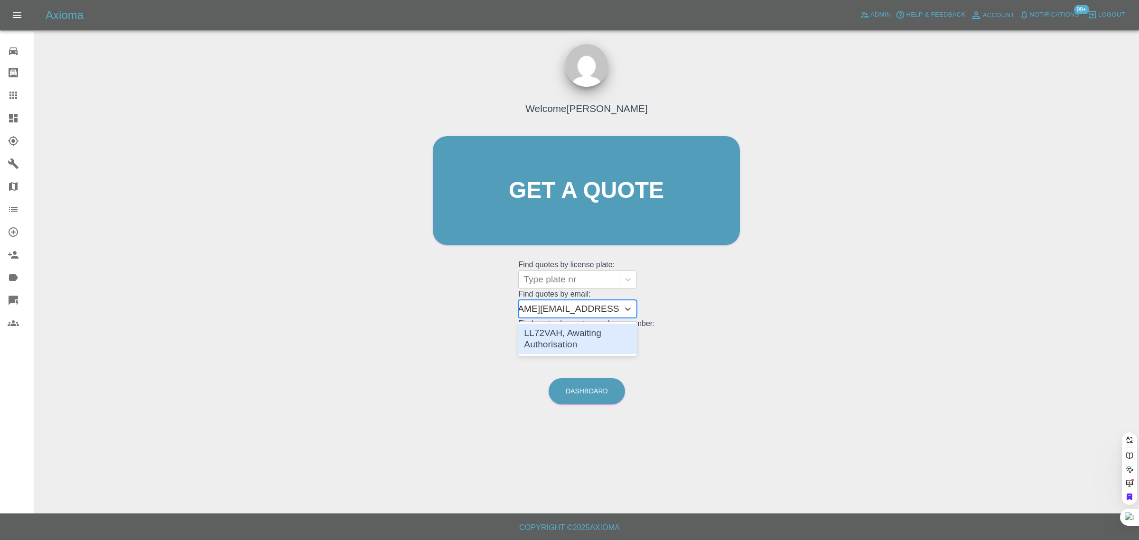
click at [549, 327] on div "LL72VAH, Awaiting Authorisation" at bounding box center [577, 339] width 119 height 30
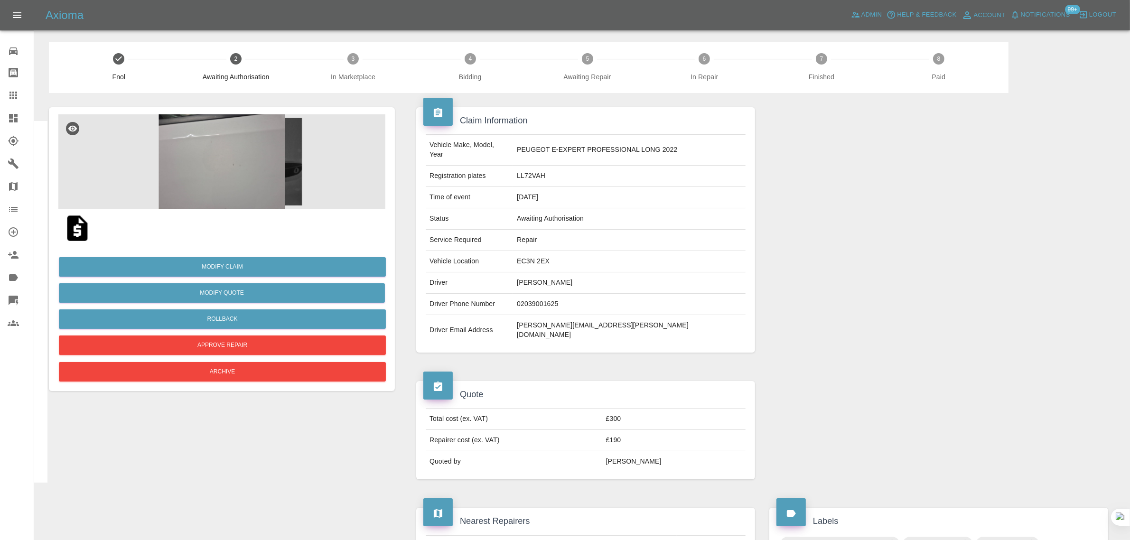
scroll to position [415, 0]
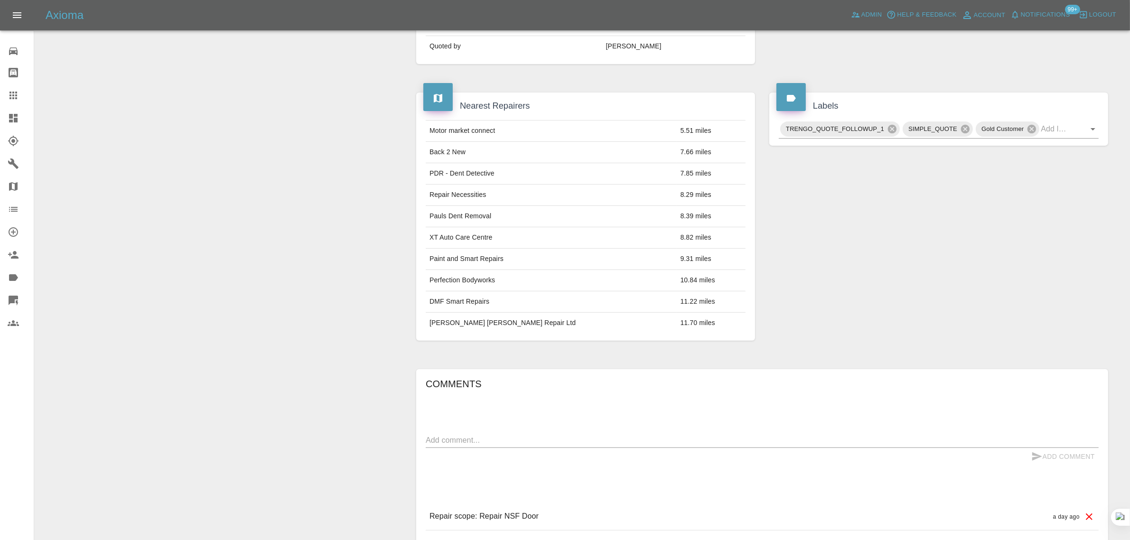
click at [541, 415] on div "Comments x Add Comment Repair scope: Repair NSF Door a day ago Repair scope: Re…" at bounding box center [762, 472] width 673 height 193
click at [538, 435] on textarea at bounding box center [762, 440] width 673 height 11
paste textarea "hank you for your reply. Sorry for taking up your time but we won't be going an…"
type textarea "hank you for your reply. Sorry for taking up your time but we won't be going an…"
click at [1053, 448] on button "Add Comment" at bounding box center [1062, 457] width 71 height 18
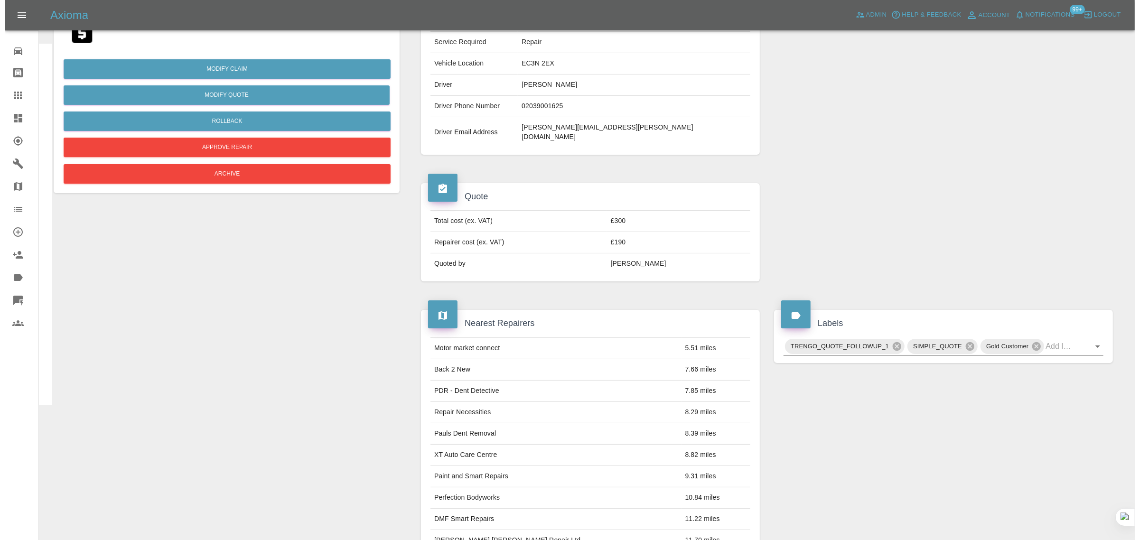
scroll to position [0, 0]
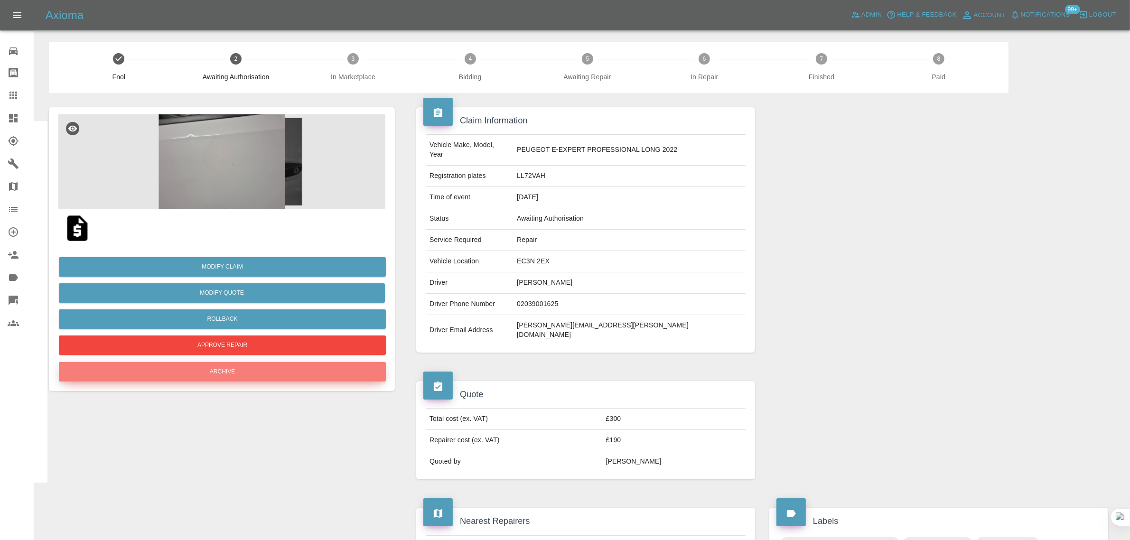
click at [231, 375] on button "Archive" at bounding box center [222, 371] width 327 height 19
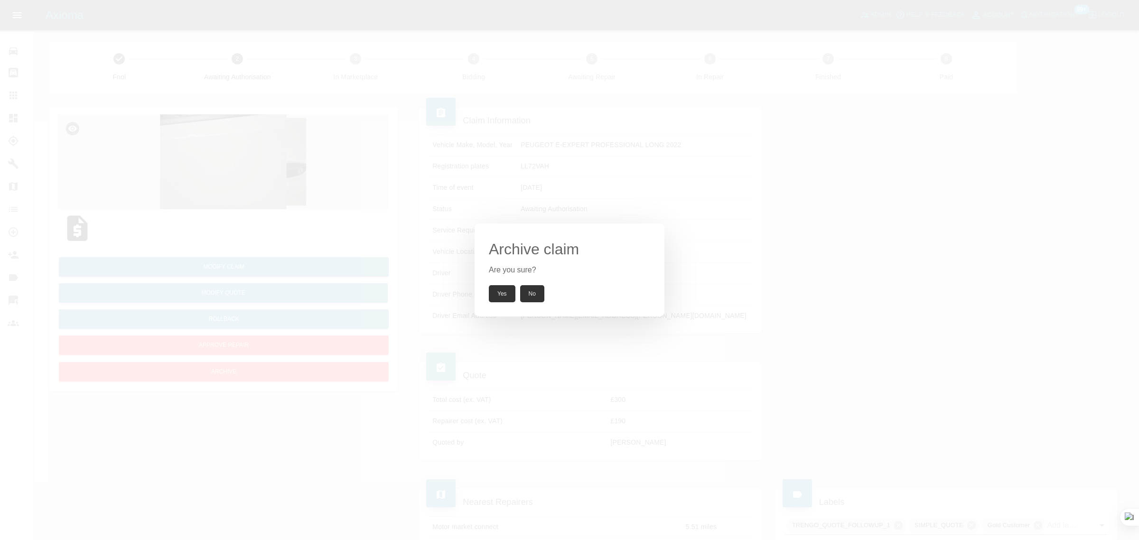
click at [501, 295] on button "Yes" at bounding box center [502, 293] width 27 height 17
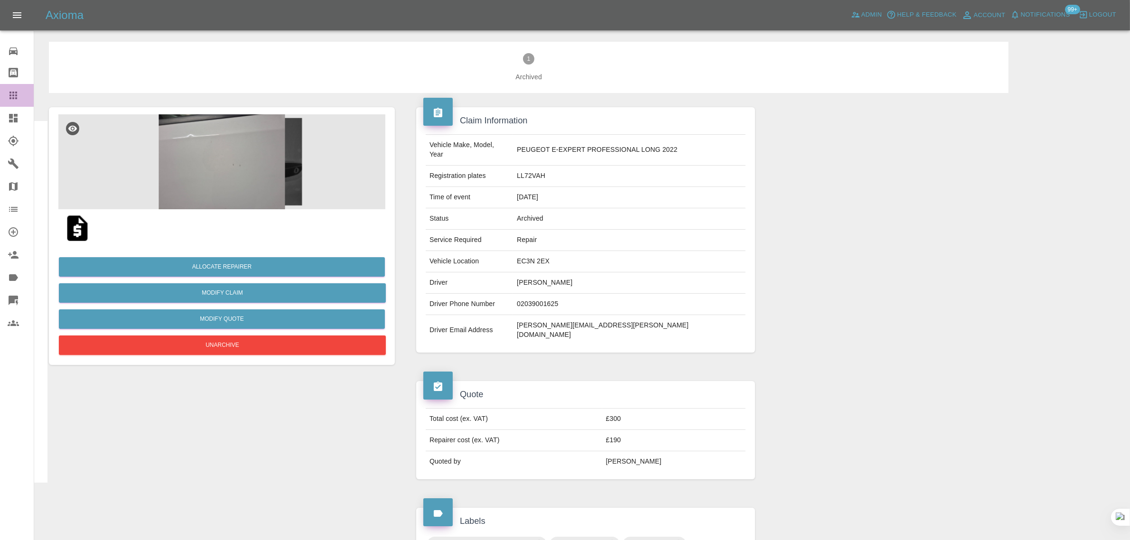
click at [10, 98] on icon at bounding box center [13, 96] width 8 height 8
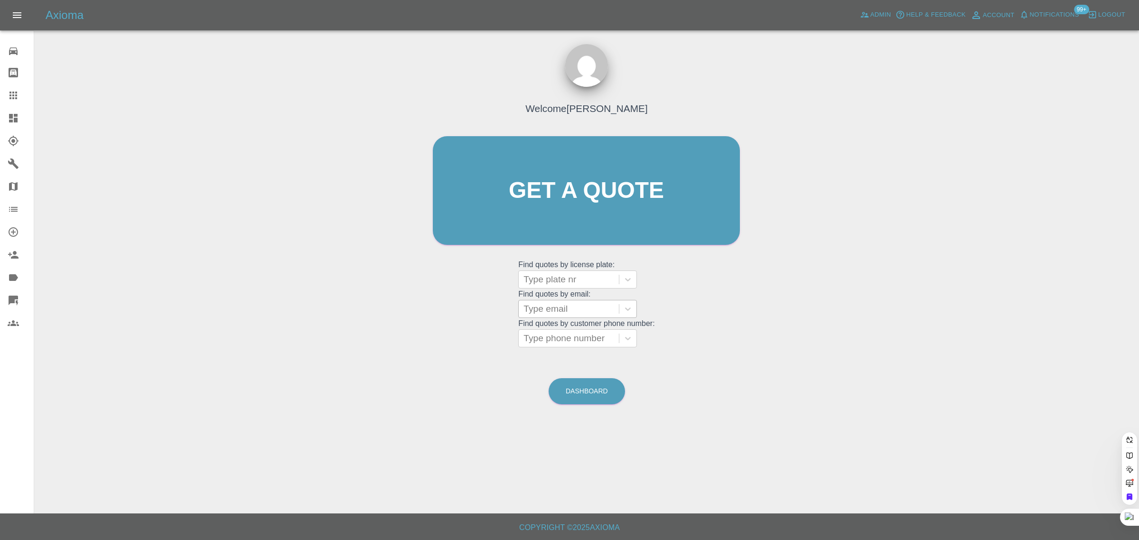
click at [568, 306] on div at bounding box center [568, 308] width 91 height 13
paste input "koonjean@hotmail.com"
type input "koonjean@hotmail.com"
click at [570, 335] on div "WX71 FWL, Paid" at bounding box center [577, 333] width 119 height 19
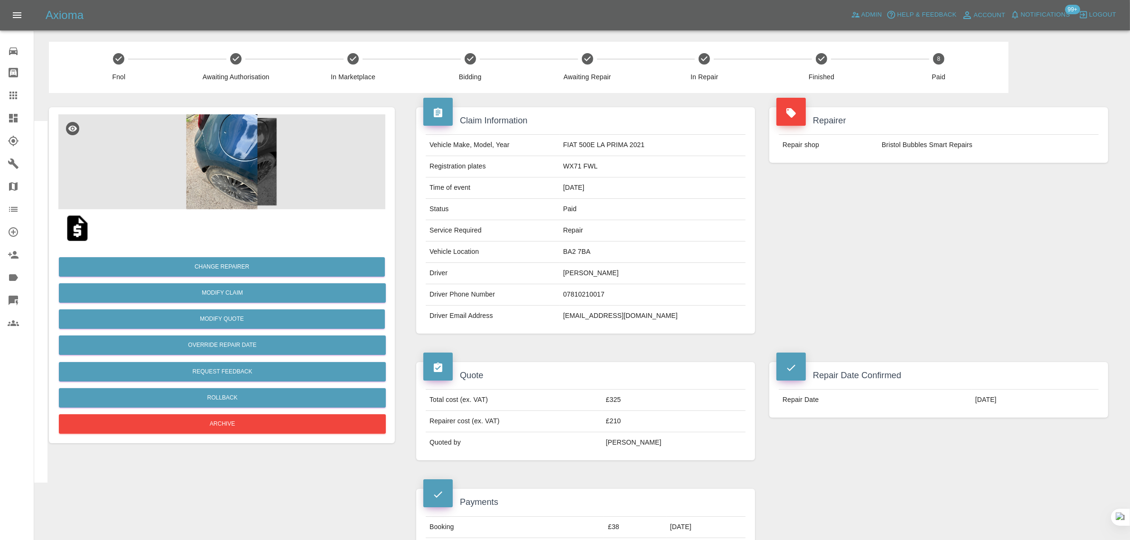
click at [64, 231] on img at bounding box center [77, 228] width 30 height 30
click at [8, 98] on icon at bounding box center [13, 95] width 11 height 11
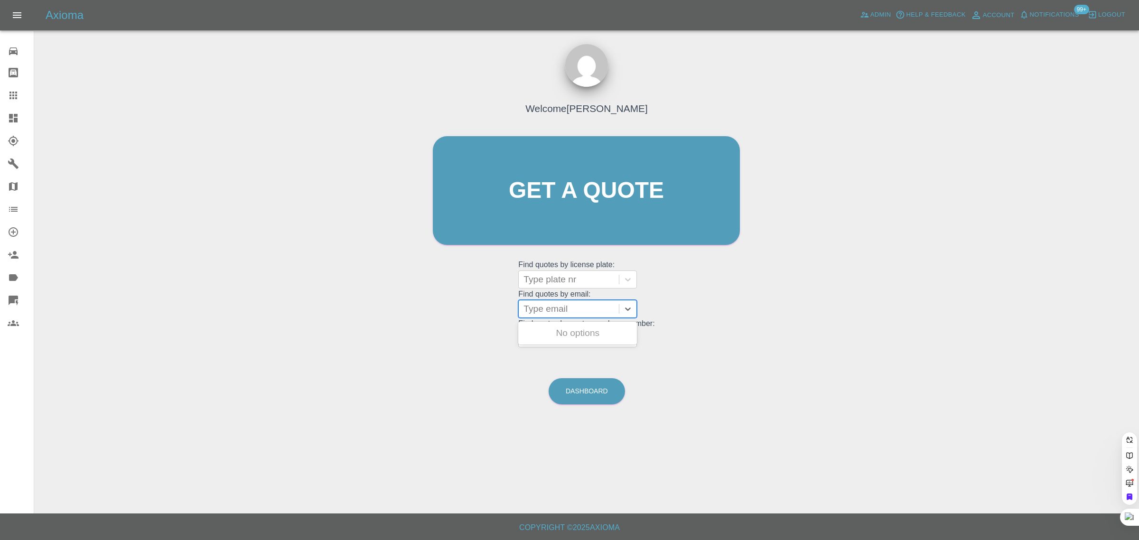
click at [561, 312] on div at bounding box center [568, 308] width 91 height 13
paste input "sue@oxfordairconditioning.com"
type input "sue"
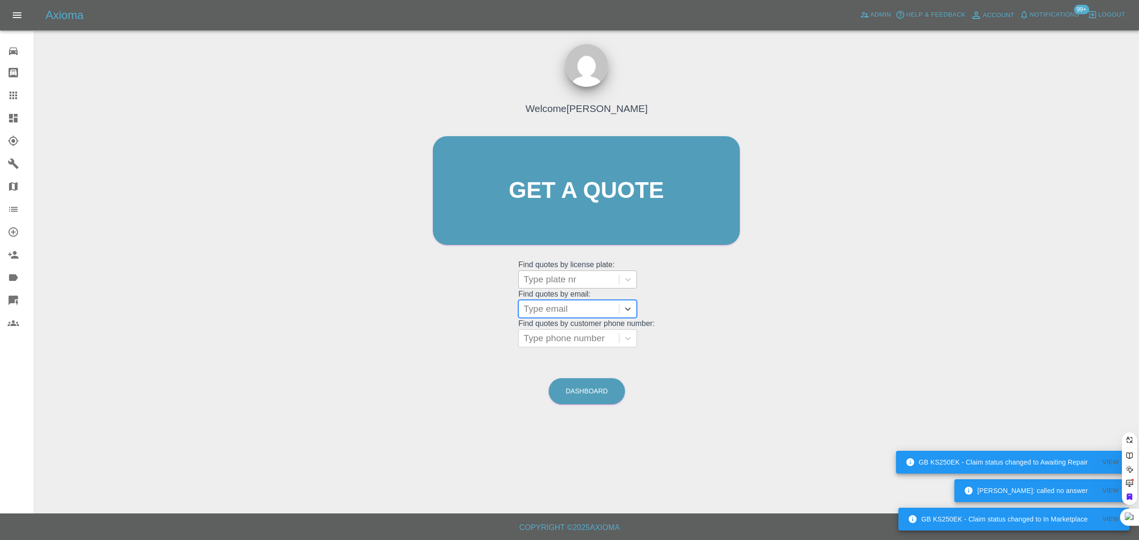
paste input "sue@oxfordairconditioning.com"
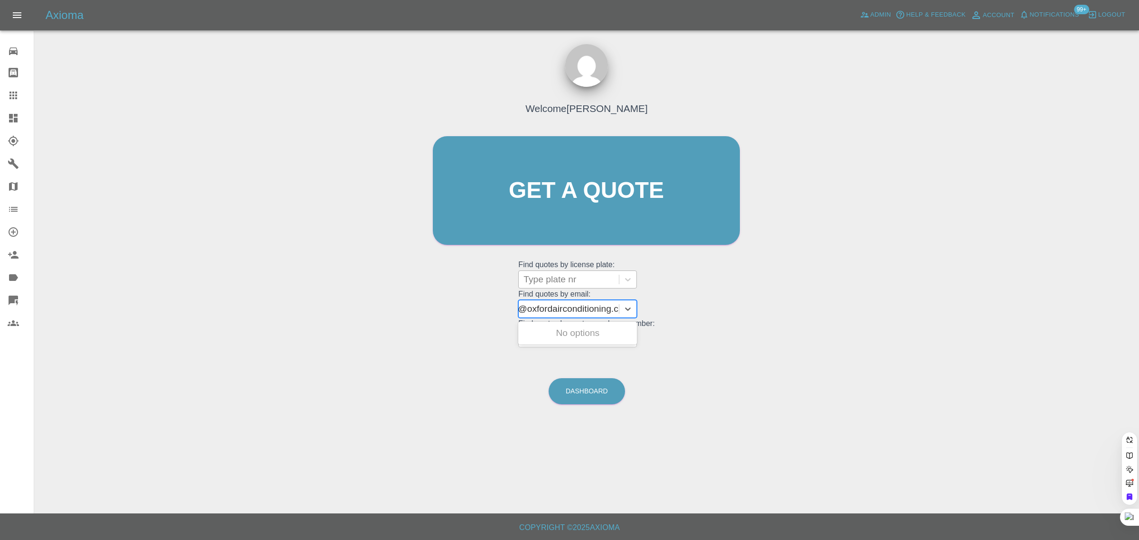
scroll to position [0, 5]
type input "ue@oxfordairconditioning.c"
click at [871, 10] on span "Admin" at bounding box center [880, 14] width 21 height 11
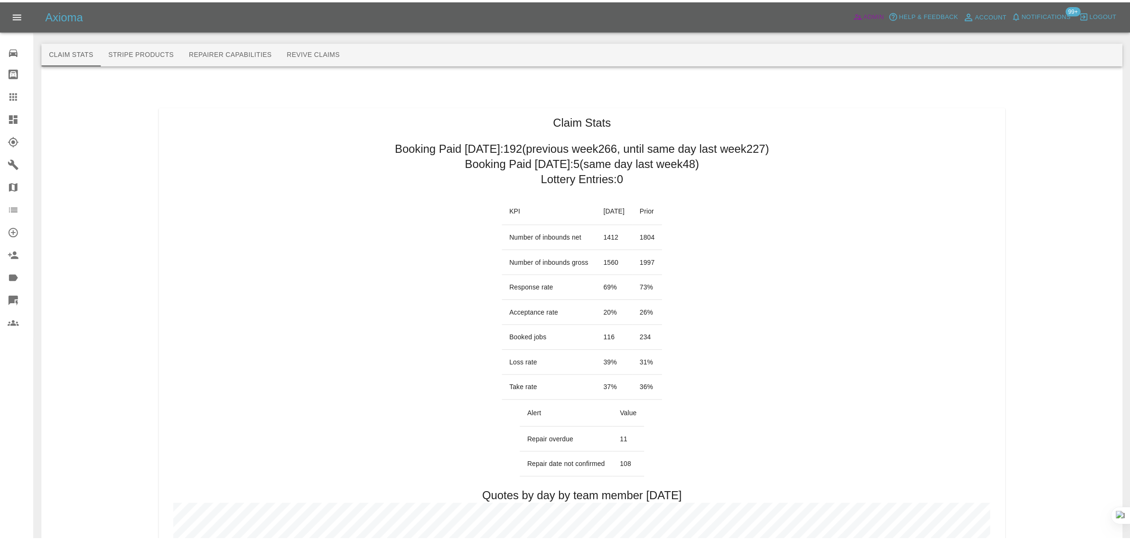
scroll to position [59, 0]
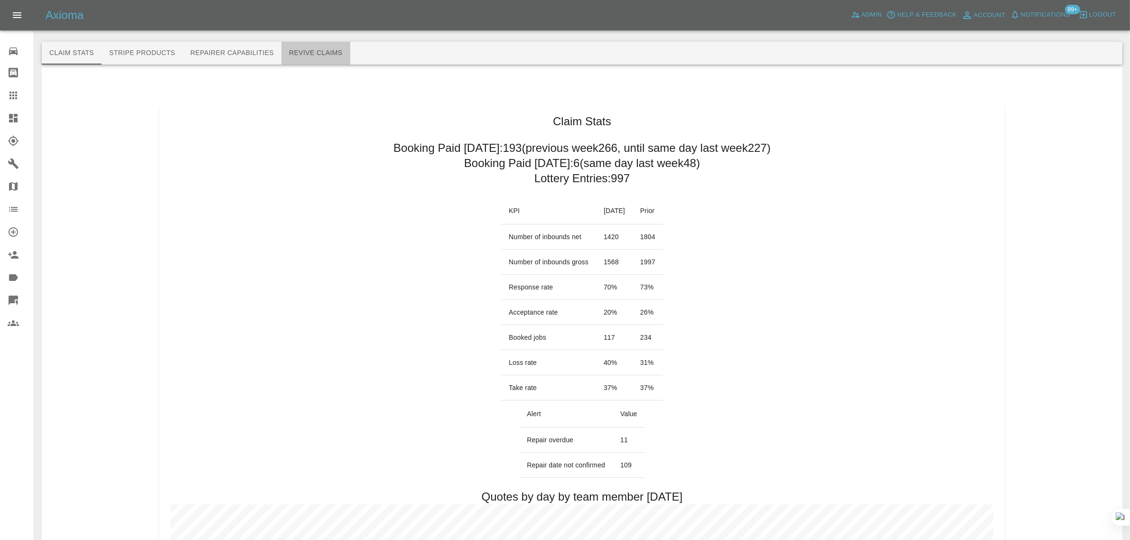
click at [324, 51] on button "Revive Claims" at bounding box center [315, 53] width 69 height 23
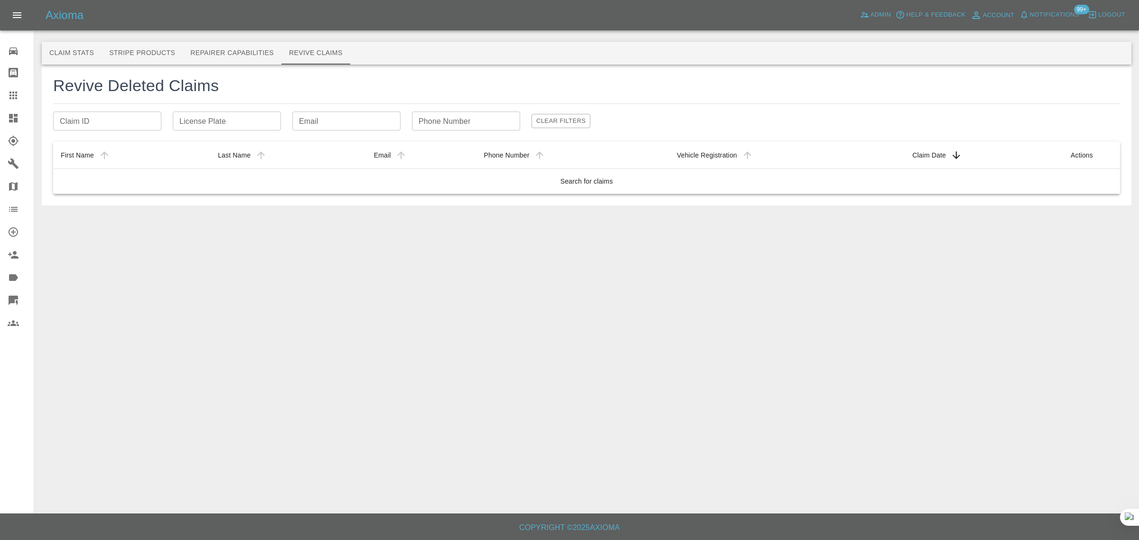
click at [325, 126] on input "Email" at bounding box center [346, 121] width 108 height 19
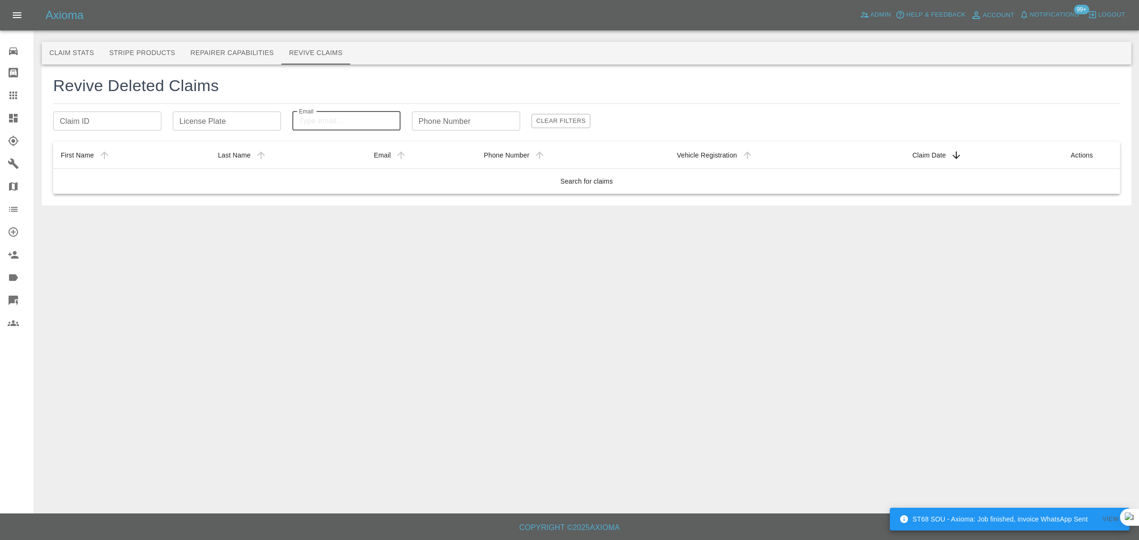
paste input "sue@oxfordairconditioning.com"
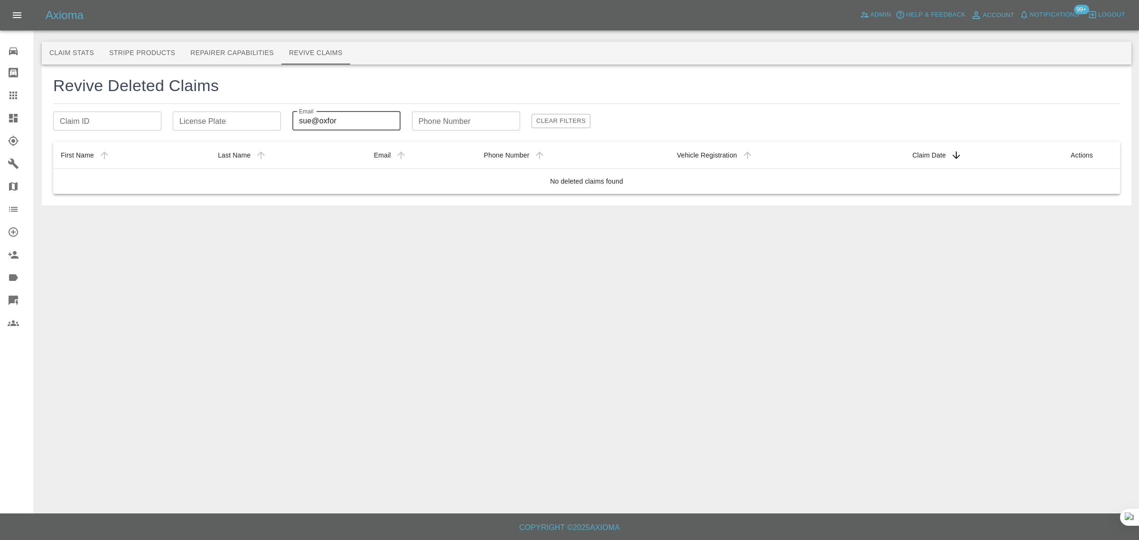
type input "sue@oxfor"
click at [8, 94] on icon at bounding box center [13, 95] width 11 height 11
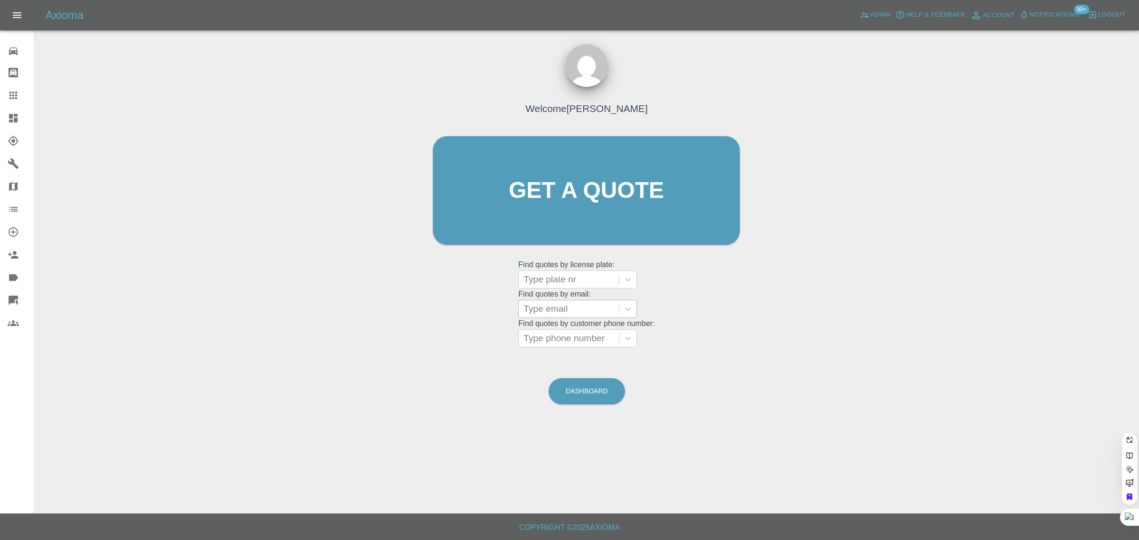
click at [584, 311] on div at bounding box center [568, 308] width 91 height 13
paste input "sue@oxfordairconditioning.com"
type input "sue@oxfordairconditioning.co"
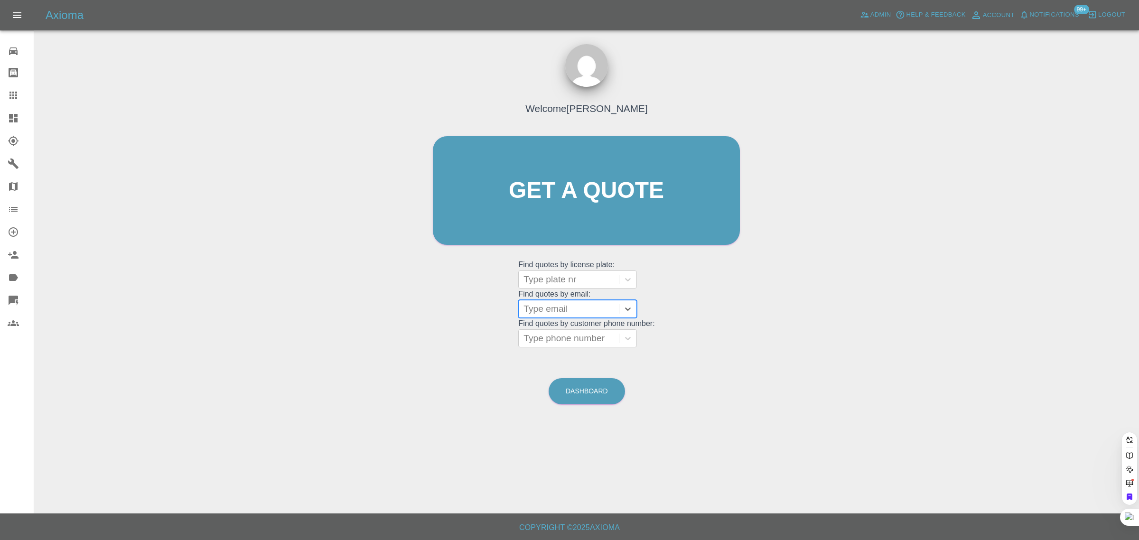
click at [548, 316] on div at bounding box center [568, 308] width 91 height 13
paste input "hfikret@yahoo.com"
type input "hfikret@yahoo.com"
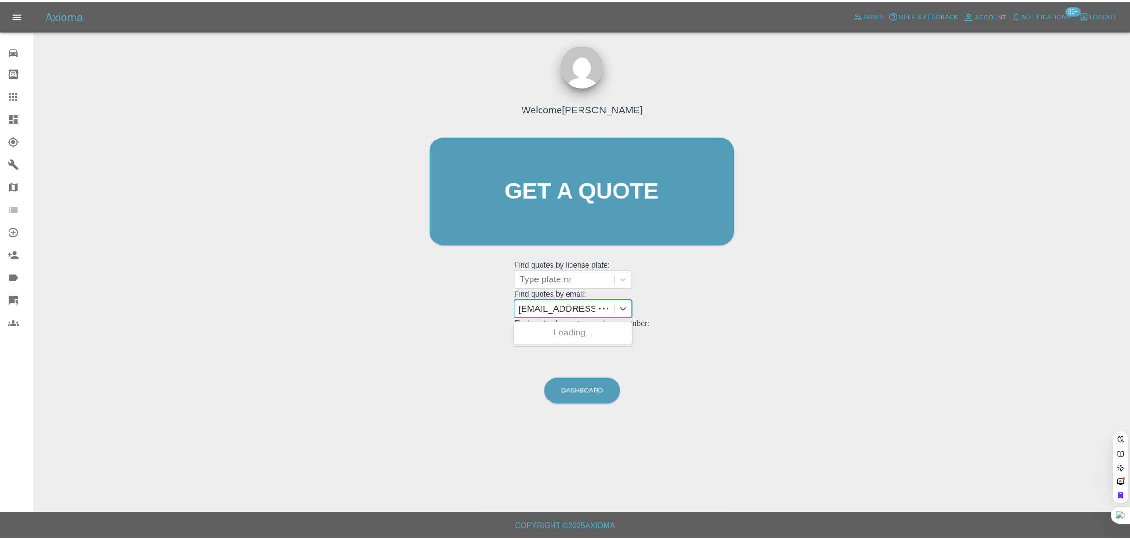
scroll to position [0, 0]
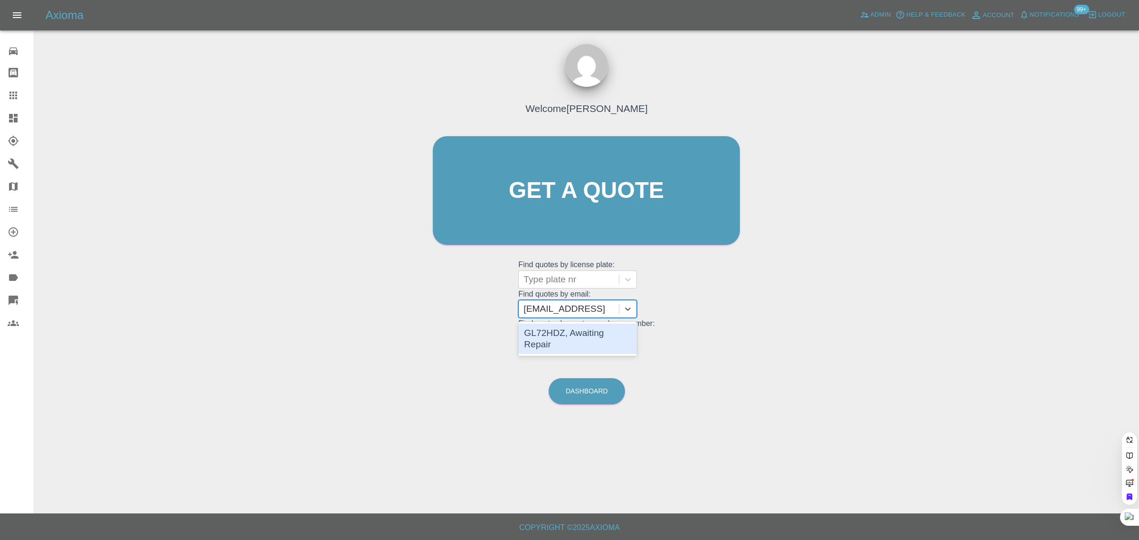
click at [553, 332] on div "GL72HDZ, Awaiting Repair" at bounding box center [577, 339] width 119 height 30
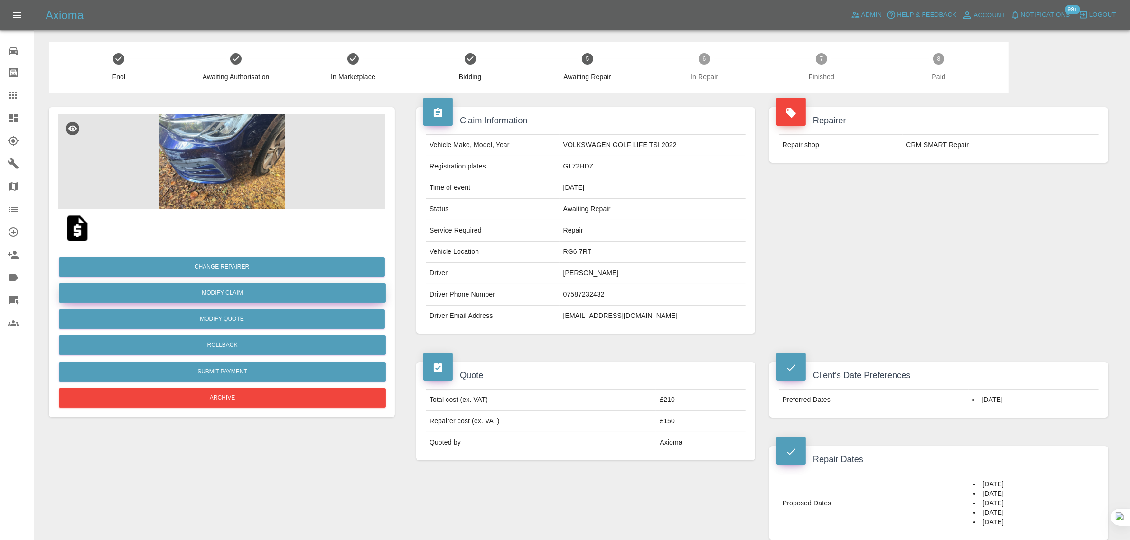
click at [195, 295] on link "Modify Claim" at bounding box center [222, 292] width 327 height 19
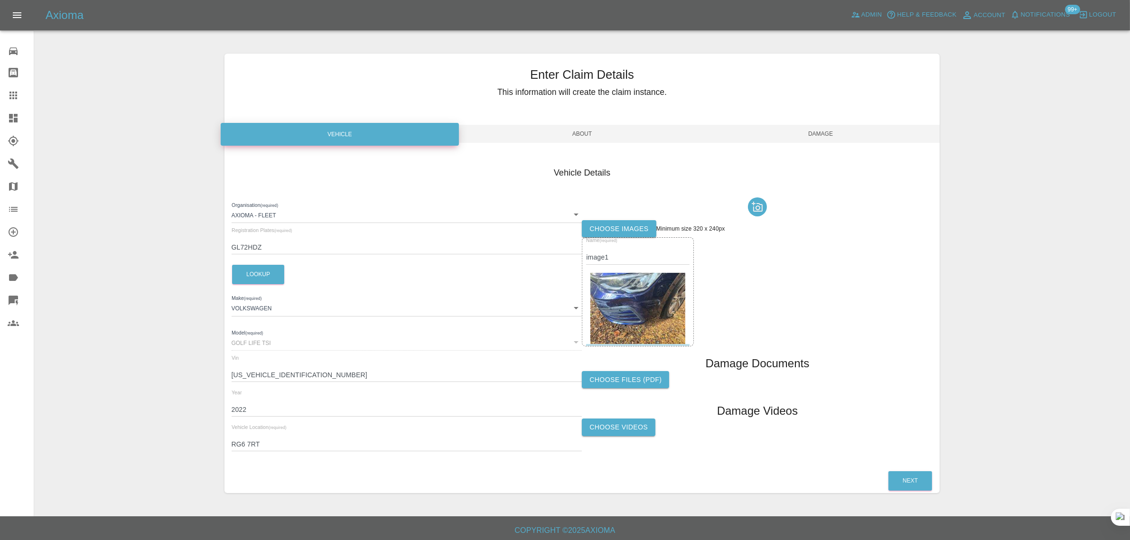
click at [594, 225] on label "Choose images" at bounding box center [619, 229] width 74 height 18
click at [0, 0] on input "Choose images" at bounding box center [0, 0] width 0 height 0
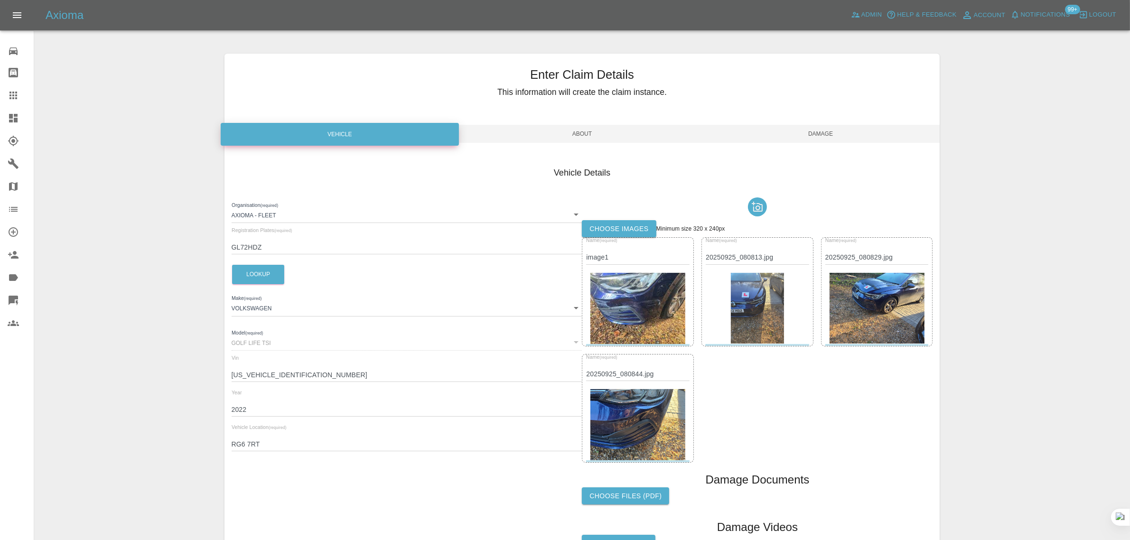
click at [801, 125] on span "Damage" at bounding box center [820, 134] width 239 height 18
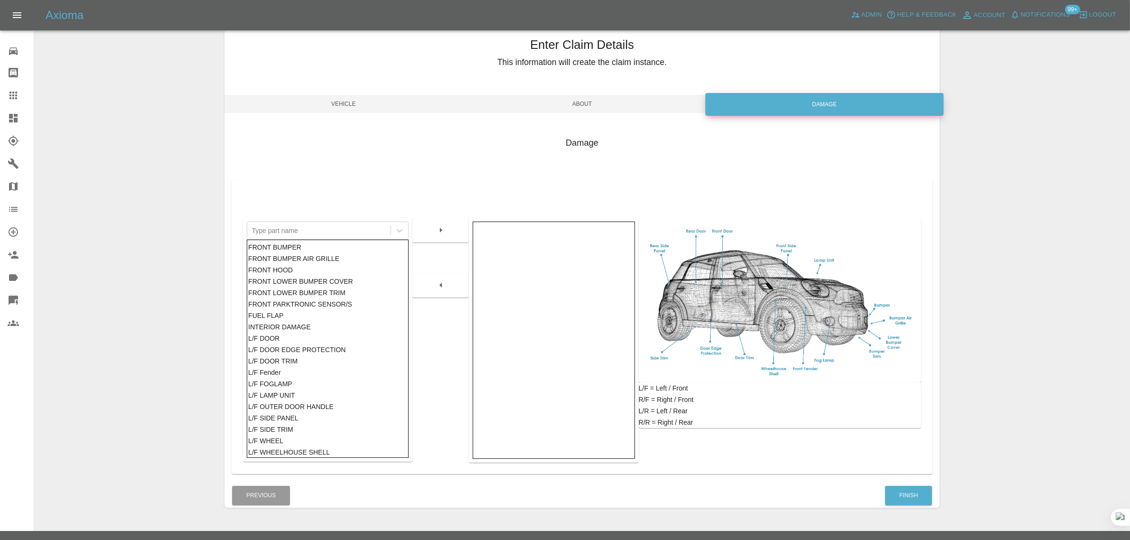
scroll to position [47, 0]
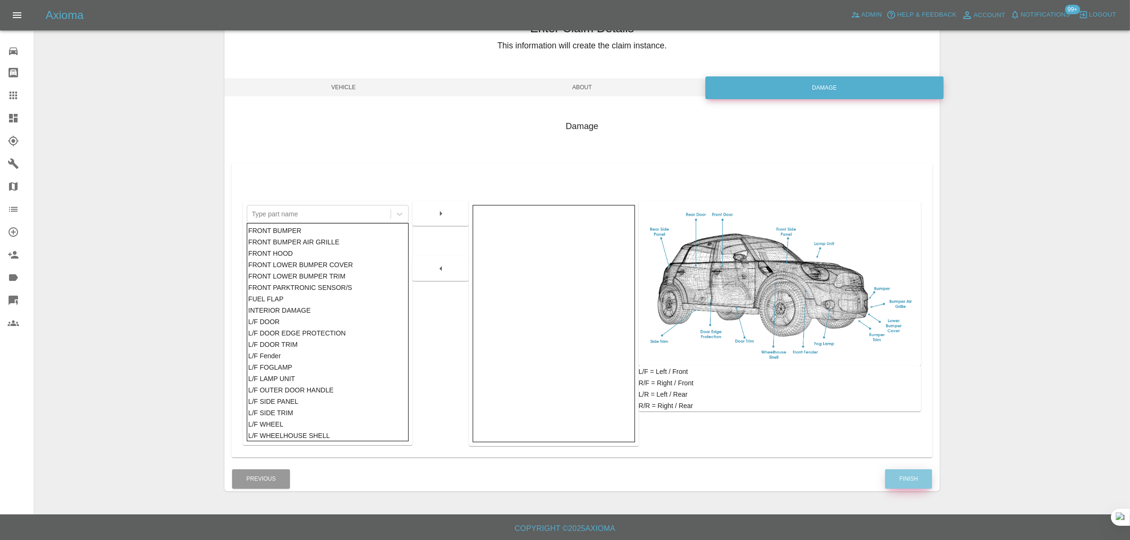
click at [908, 479] on button "Finish" at bounding box center [908, 478] width 47 height 19
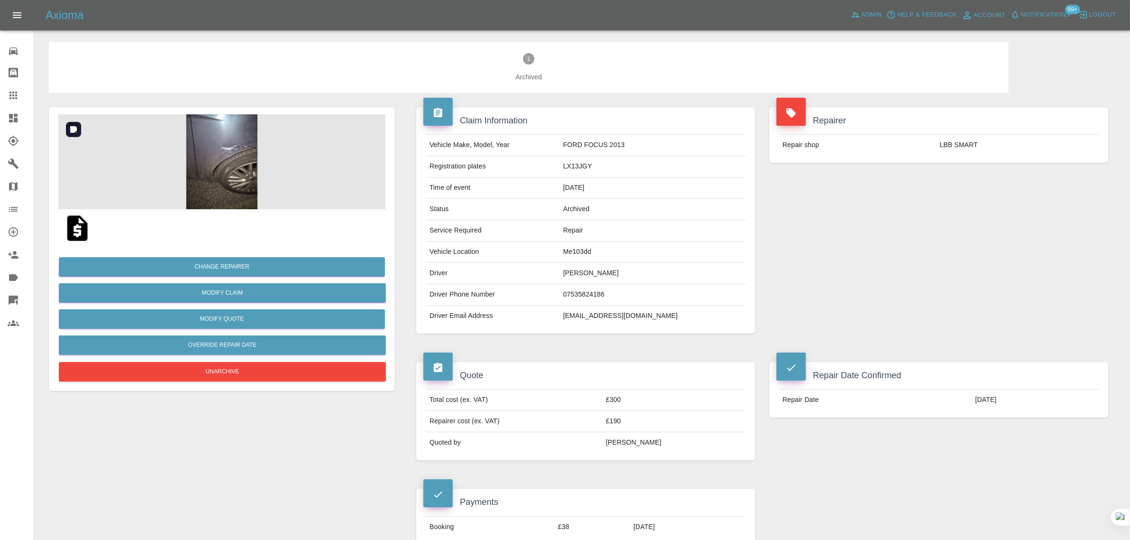
click at [236, 145] on img at bounding box center [221, 161] width 327 height 95
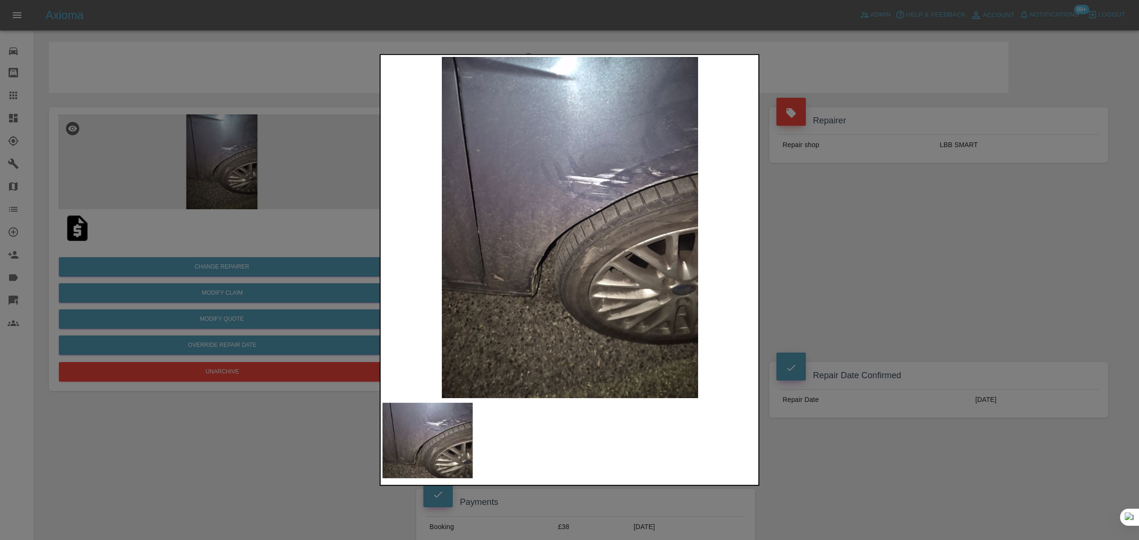
click at [807, 221] on div at bounding box center [569, 270] width 1139 height 540
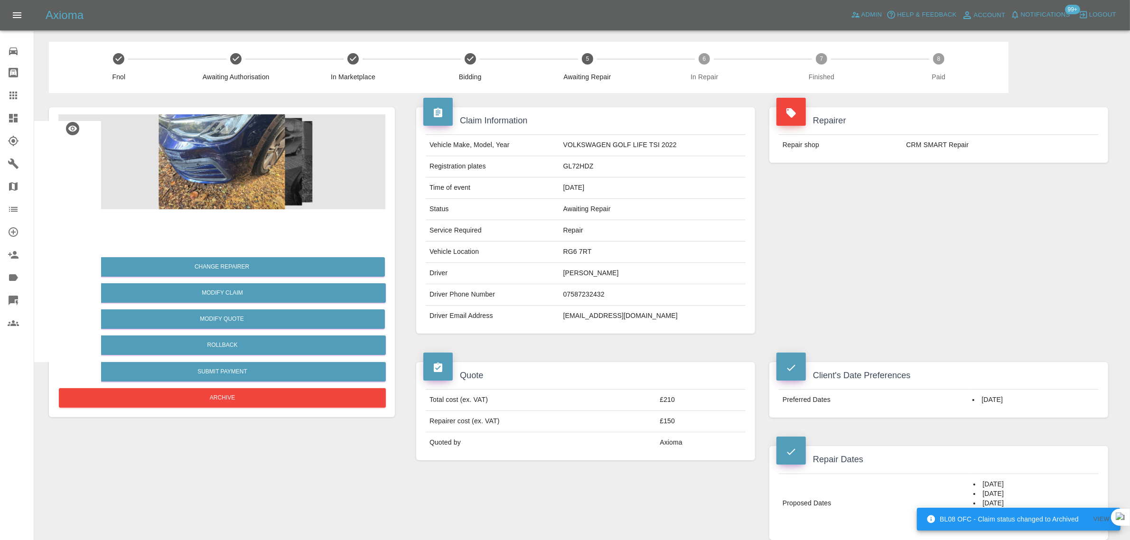
click at [15, 92] on icon at bounding box center [13, 95] width 11 height 11
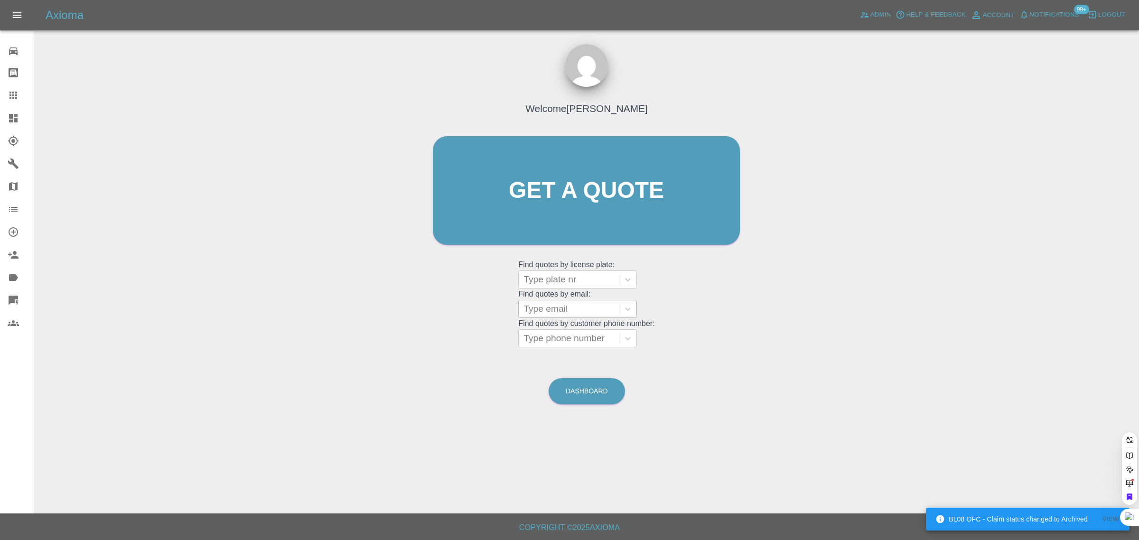
click at [539, 304] on div at bounding box center [568, 308] width 91 height 13
paste input "katharine.field21@gmail.com"
type input "katharine.field21@gmail.com"
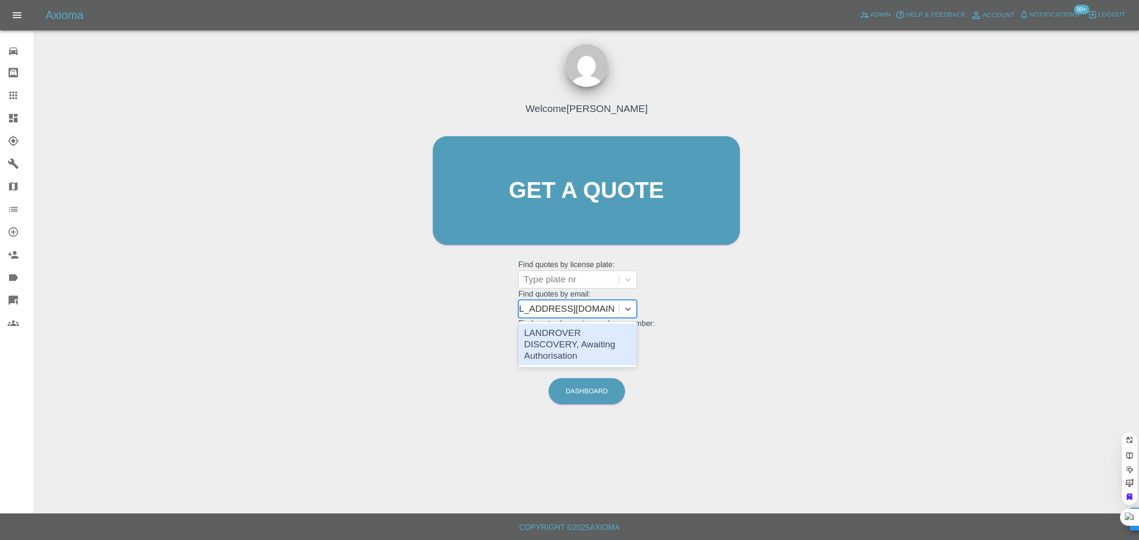
scroll to position [0, 21]
click at [545, 334] on div "LANDROVER DISCOVERY, Awaiting Authorisation" at bounding box center [577, 345] width 119 height 42
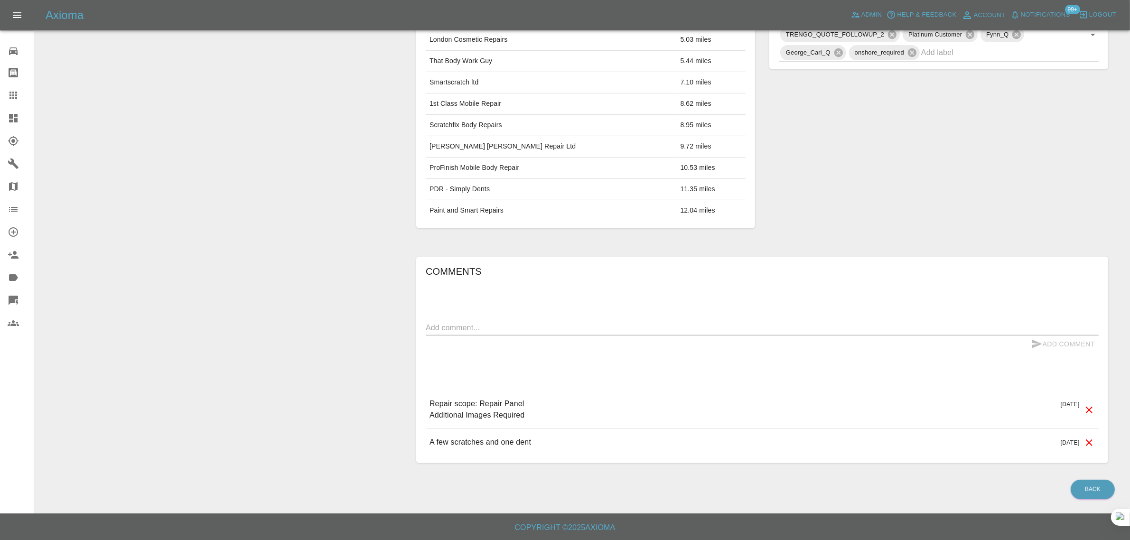
scroll to position [155, 0]
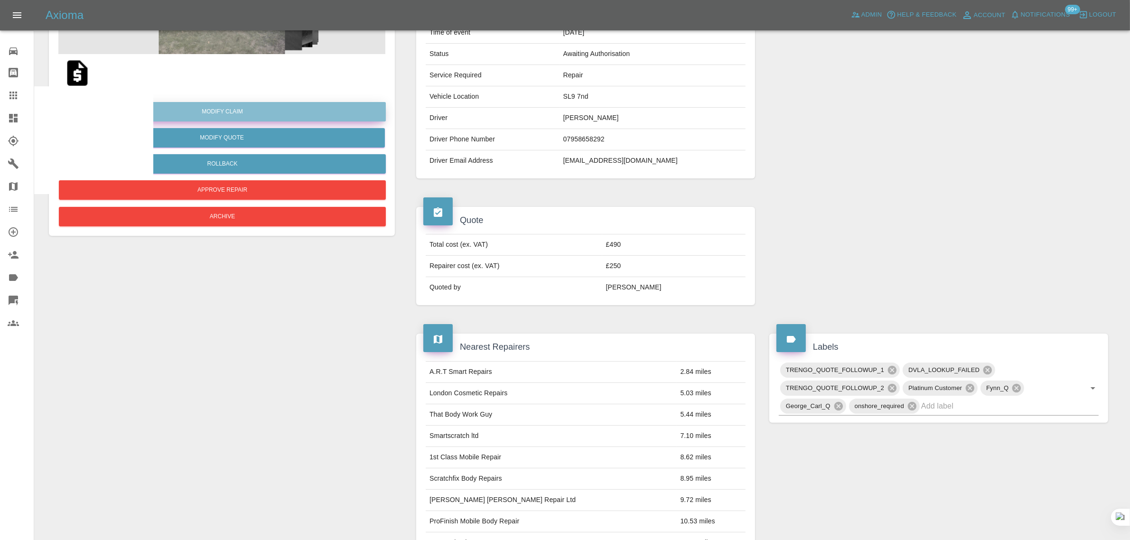
click at [235, 115] on link "Modify Claim" at bounding box center [222, 111] width 327 height 19
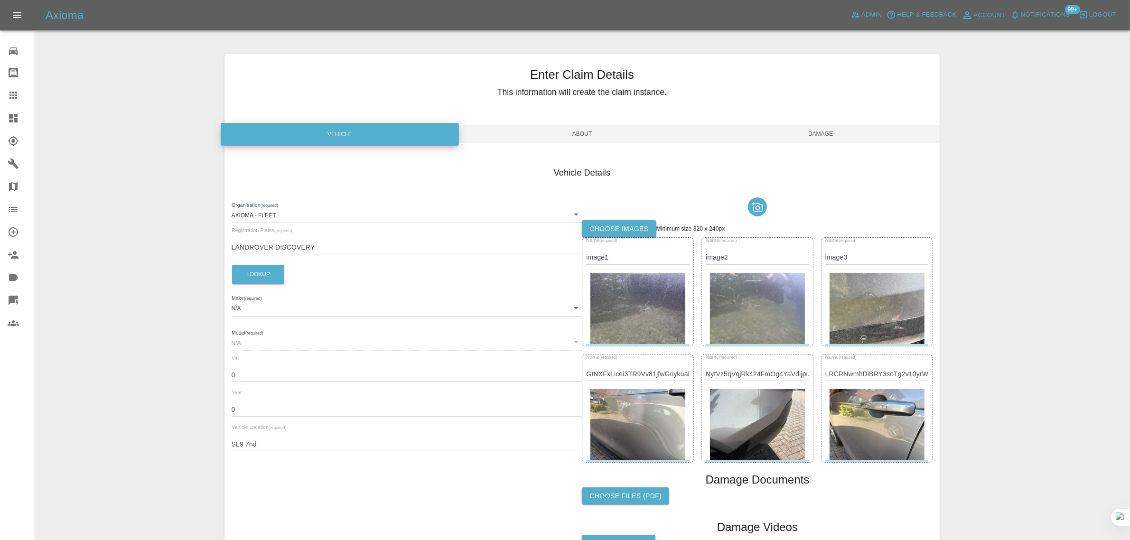
click at [600, 234] on label "Choose images" at bounding box center [619, 229] width 74 height 18
click at [0, 0] on input "Choose images" at bounding box center [0, 0] width 0 height 0
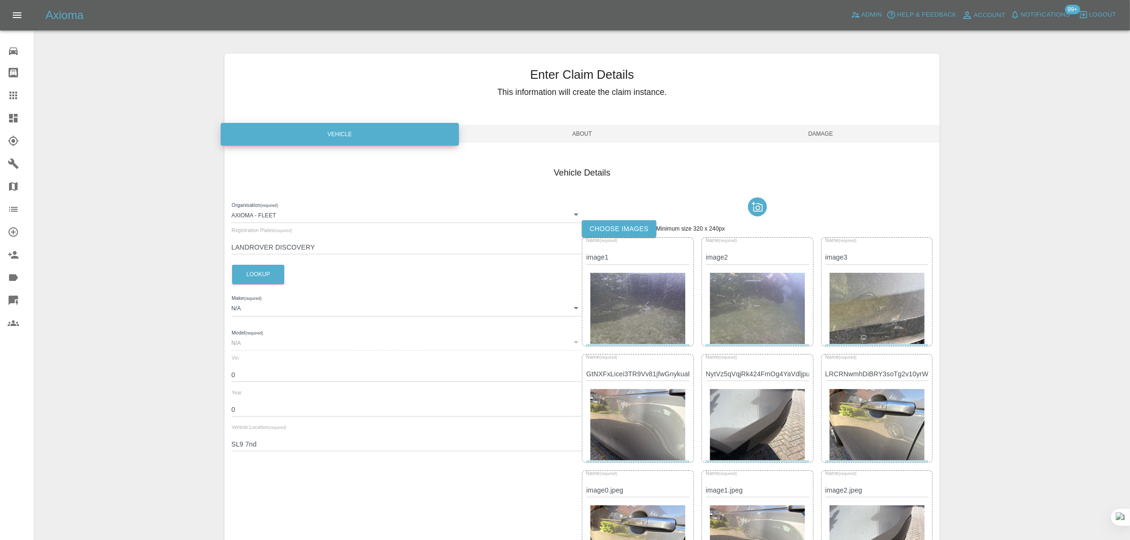
click at [822, 136] on span "Damage" at bounding box center [820, 134] width 239 height 18
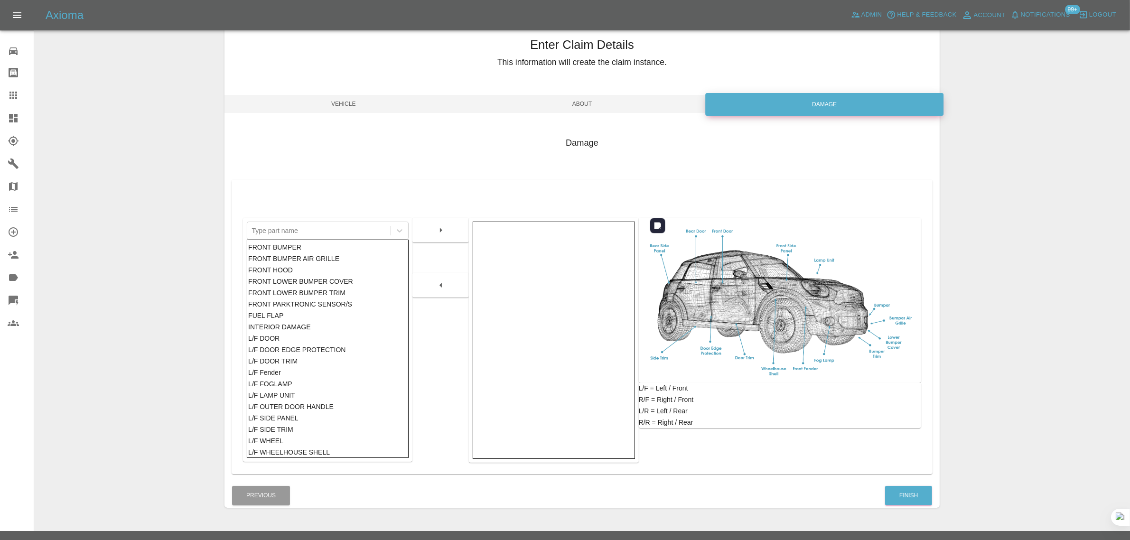
scroll to position [47, 0]
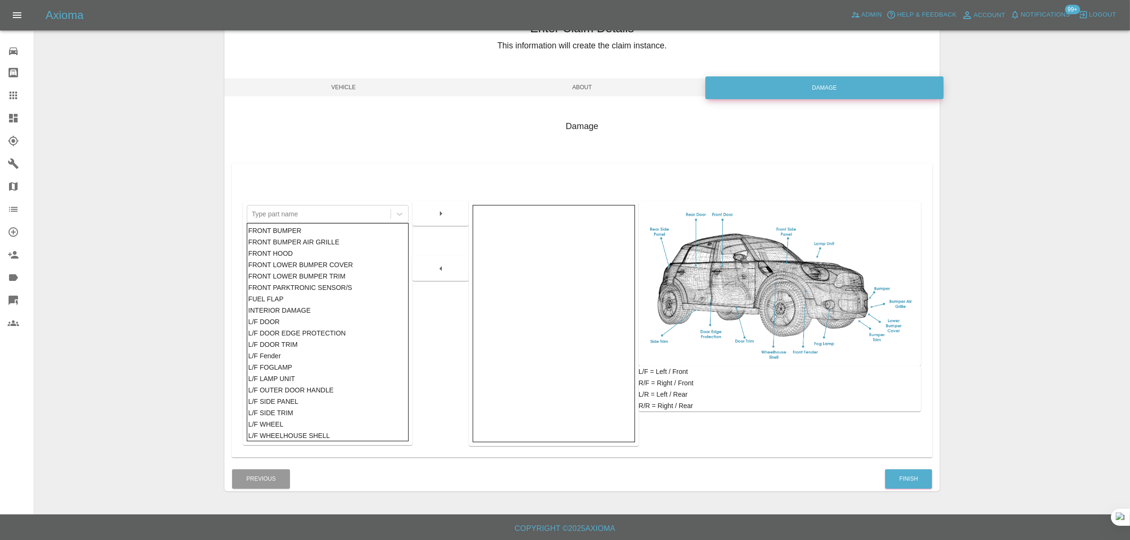
click at [905, 467] on div "Finish" at bounding box center [908, 479] width 48 height 24
click at [906, 467] on div "Finish" at bounding box center [908, 479] width 48 height 24
click at [904, 474] on button "Finish" at bounding box center [908, 478] width 47 height 19
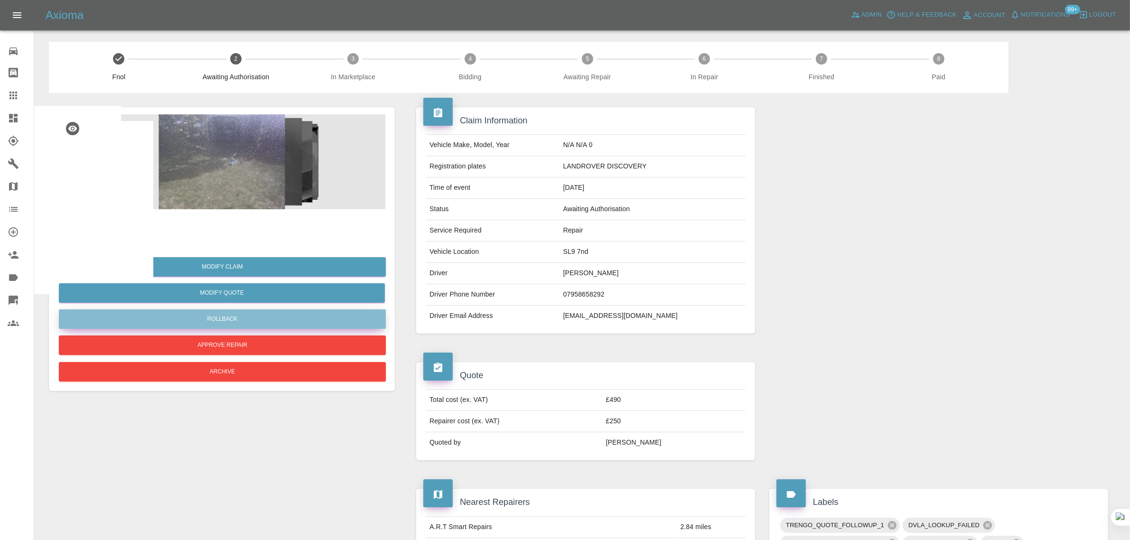
click at [211, 317] on button "Rollback" at bounding box center [222, 318] width 327 height 19
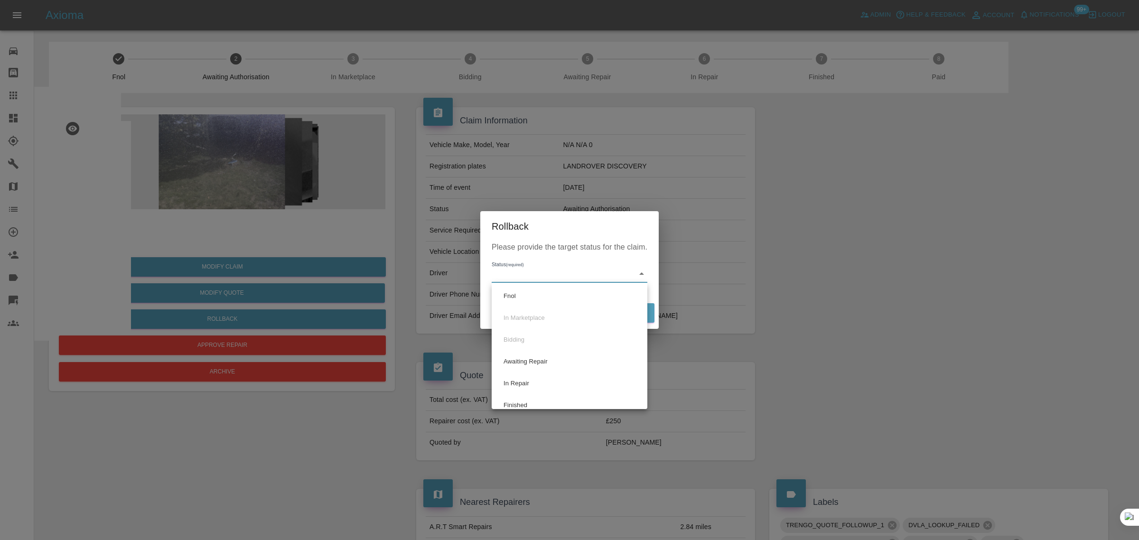
click at [513, 271] on body "Axioma Admin Help & Feedback Account Notifications 99+ Logout 0 Repair home Bod…" at bounding box center [569, 524] width 1139 height 1049
click at [515, 297] on li "Fnol" at bounding box center [569, 296] width 151 height 22
type input "fnol"
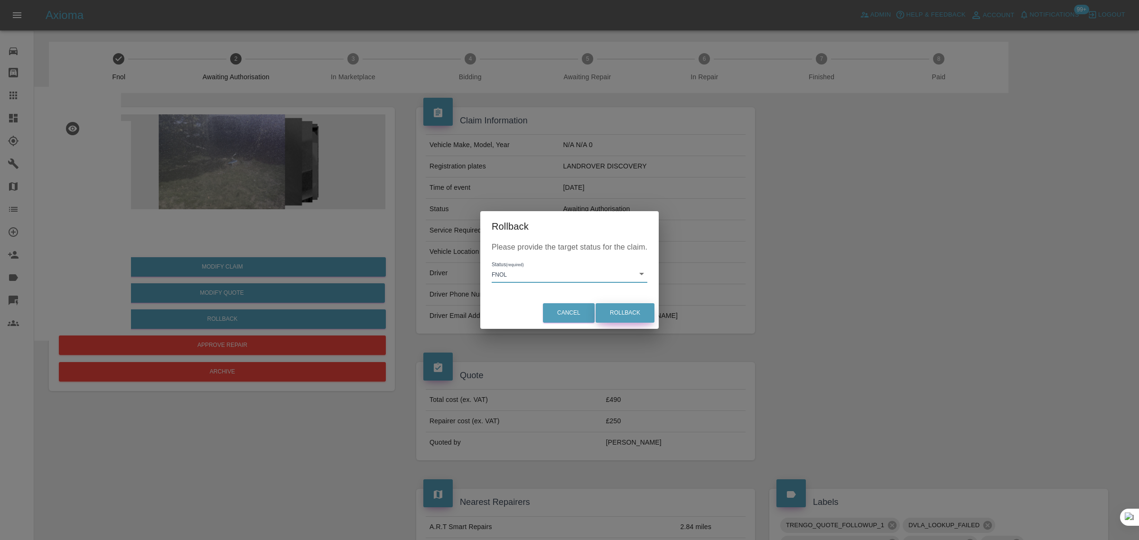
click at [626, 307] on button "Rollback" at bounding box center [624, 312] width 59 height 19
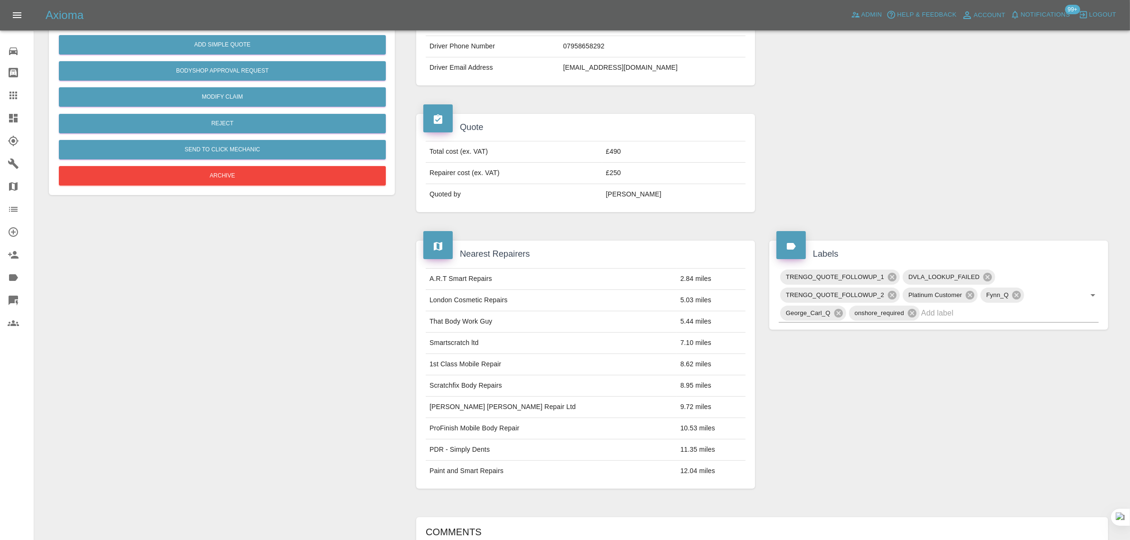
scroll to position [474, 0]
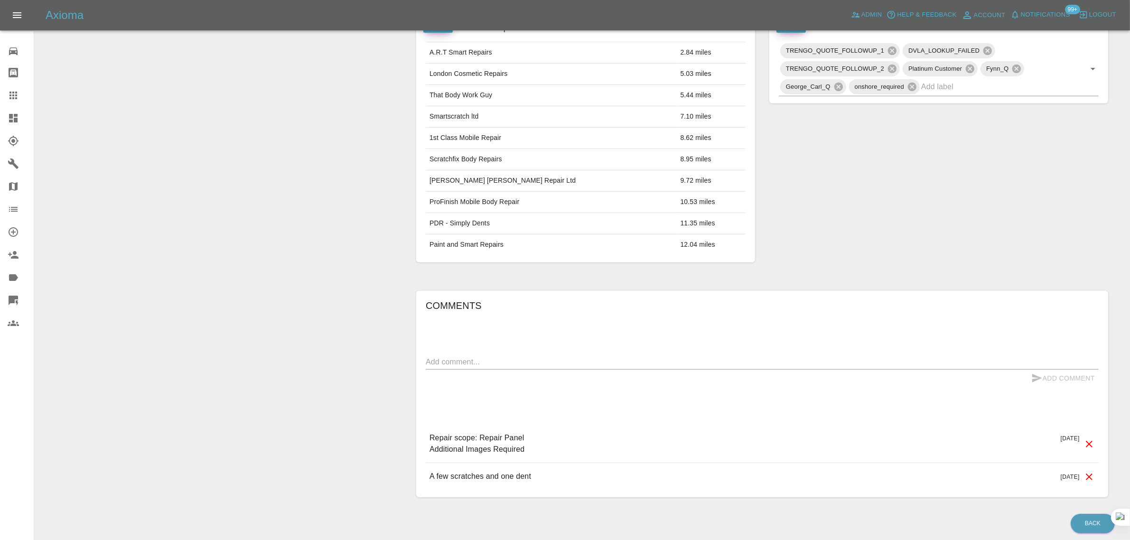
click at [656, 363] on textarea at bounding box center [762, 361] width 673 height 11
paste textarea "Further to your quote, please find below the photos of the dents. They are loca…"
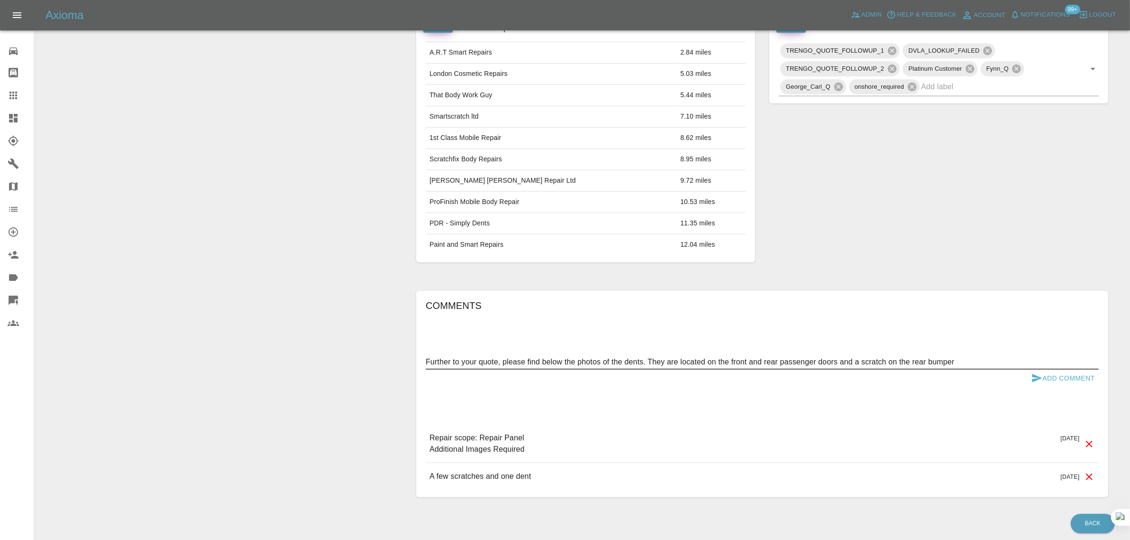
type textarea "Further to your quote, please find below the photos of the dents. They are loca…"
click at [1064, 386] on button "Add Comment" at bounding box center [1062, 379] width 71 height 18
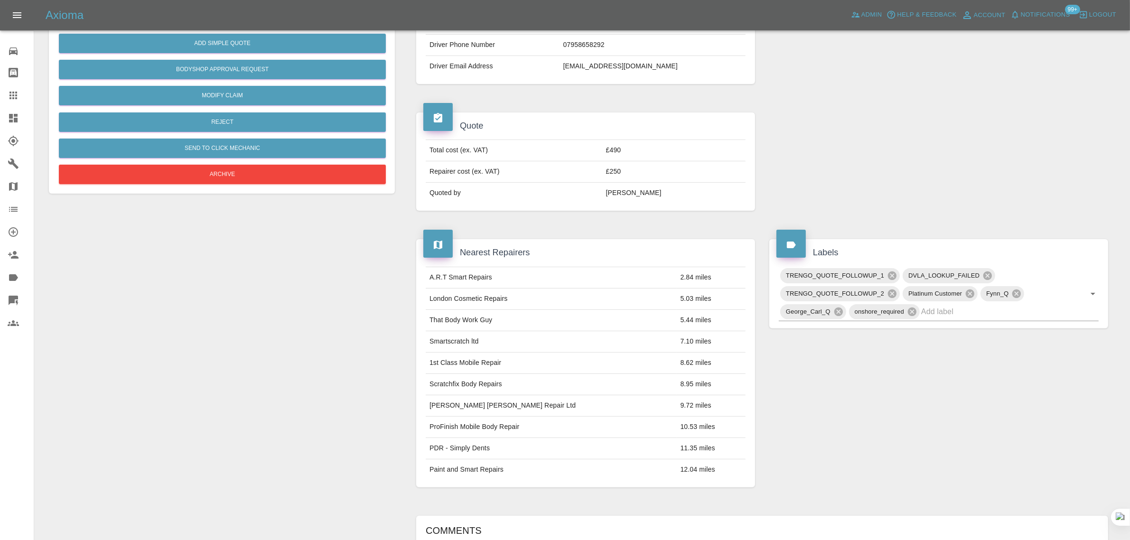
scroll to position [0, 0]
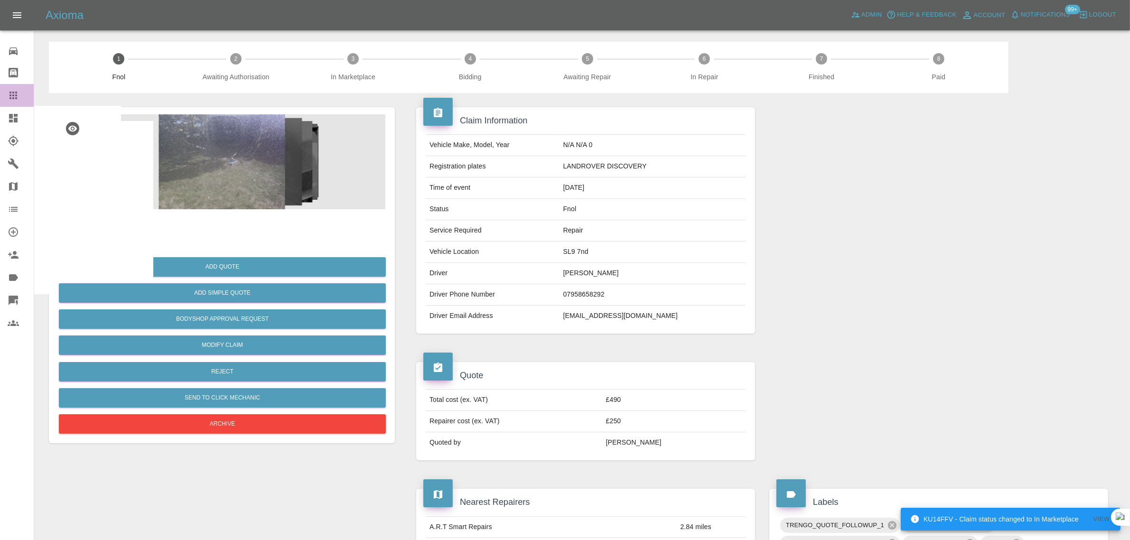
click at [15, 95] on icon at bounding box center [13, 95] width 11 height 11
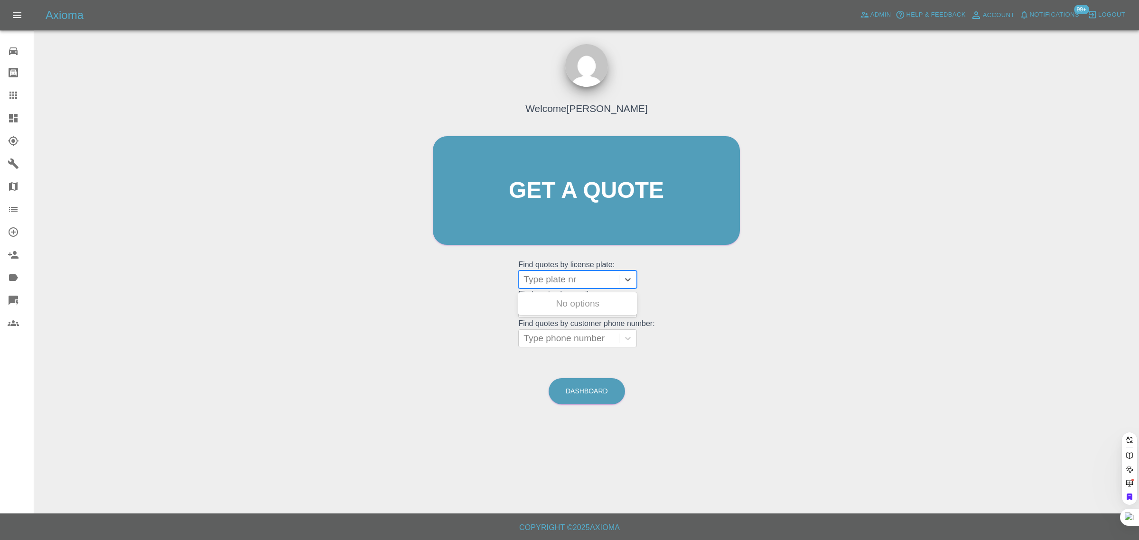
click at [582, 278] on div at bounding box center [568, 279] width 91 height 13
click at [431, 285] on div "Welcome Saleem Anwar Get a quote Get a quote Find quotes by license plate: Use …" at bounding box center [586, 208] width 327 height 287
click at [538, 309] on div at bounding box center [568, 308] width 91 height 13
paste input "cliffshar@icloud.com"
type input "cliffshar@icloud.com"
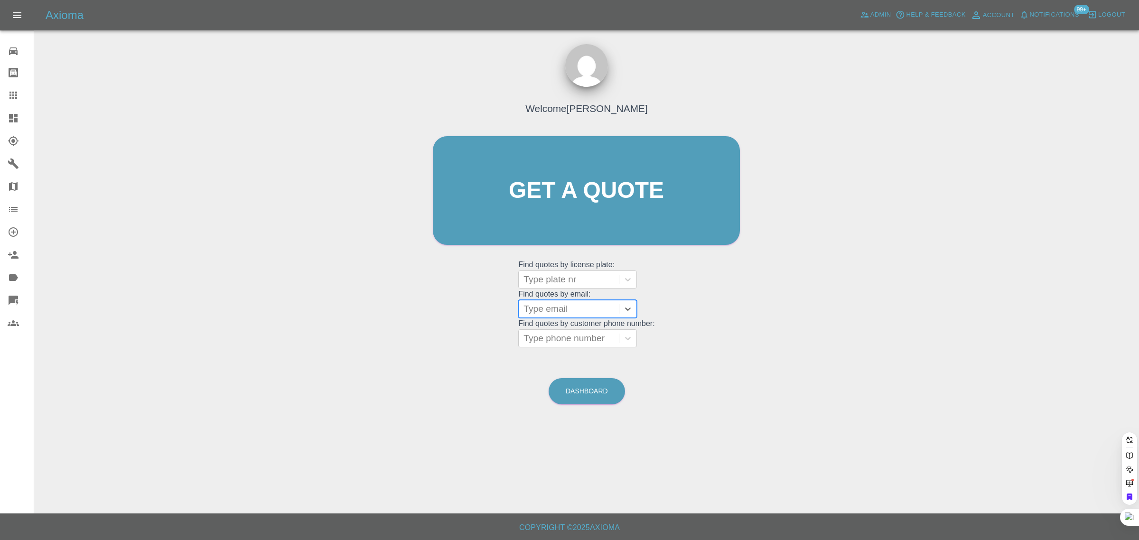
click at [20, 96] on div at bounding box center [21, 95] width 27 height 11
click at [549, 309] on div at bounding box center [568, 308] width 91 height 13
paste input "[EMAIL_ADDRESS][DOMAIN_NAME]"
type input "andysaul2007@icloud.co"
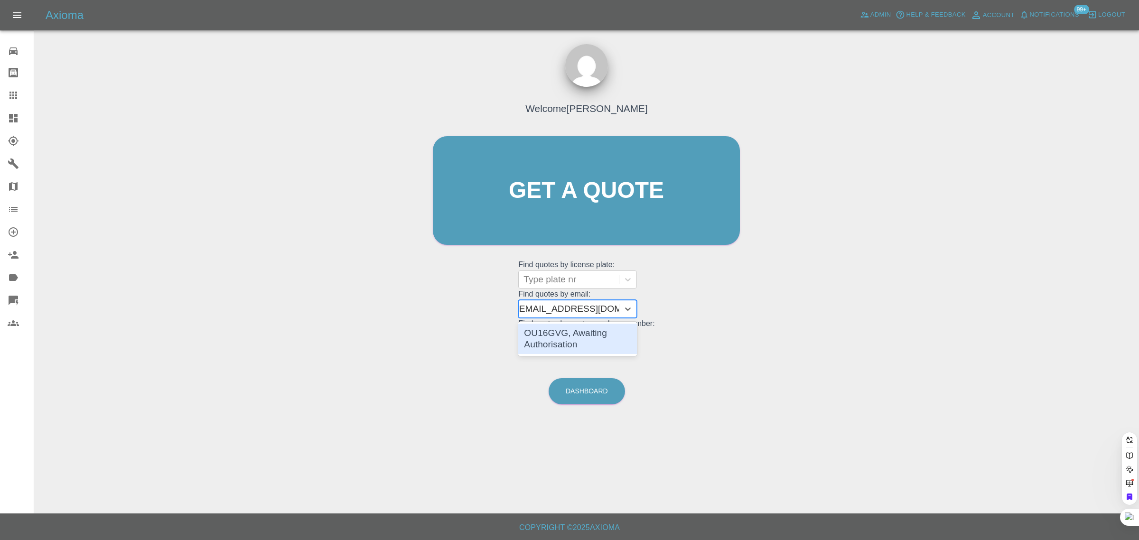
click at [563, 331] on div "OU16GVG, Awaiting Authorisation" at bounding box center [577, 339] width 119 height 30
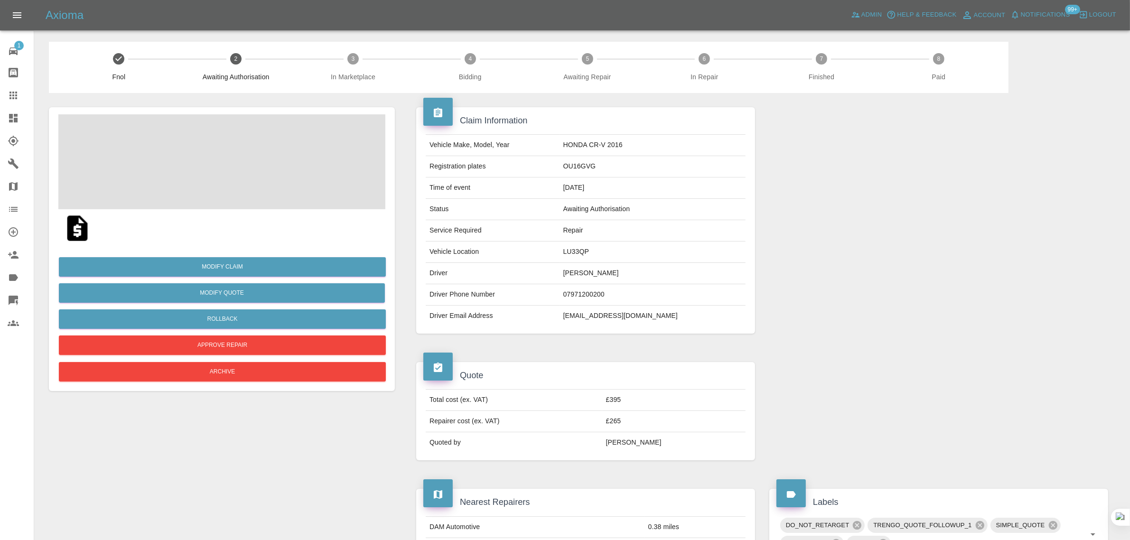
click at [78, 230] on img at bounding box center [77, 228] width 30 height 30
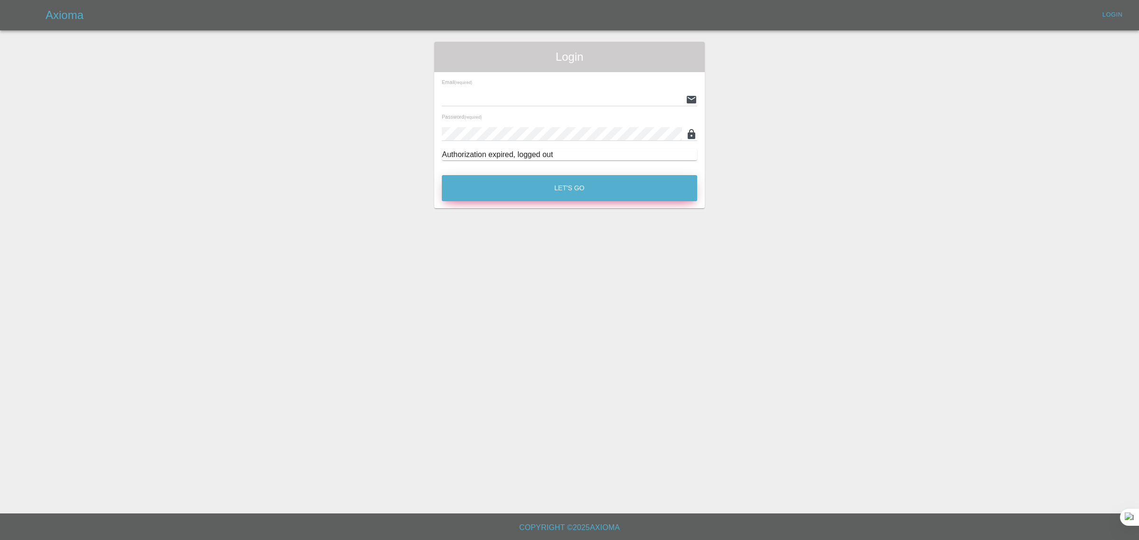
type input "[EMAIL_ADDRESS][DOMAIN_NAME]"
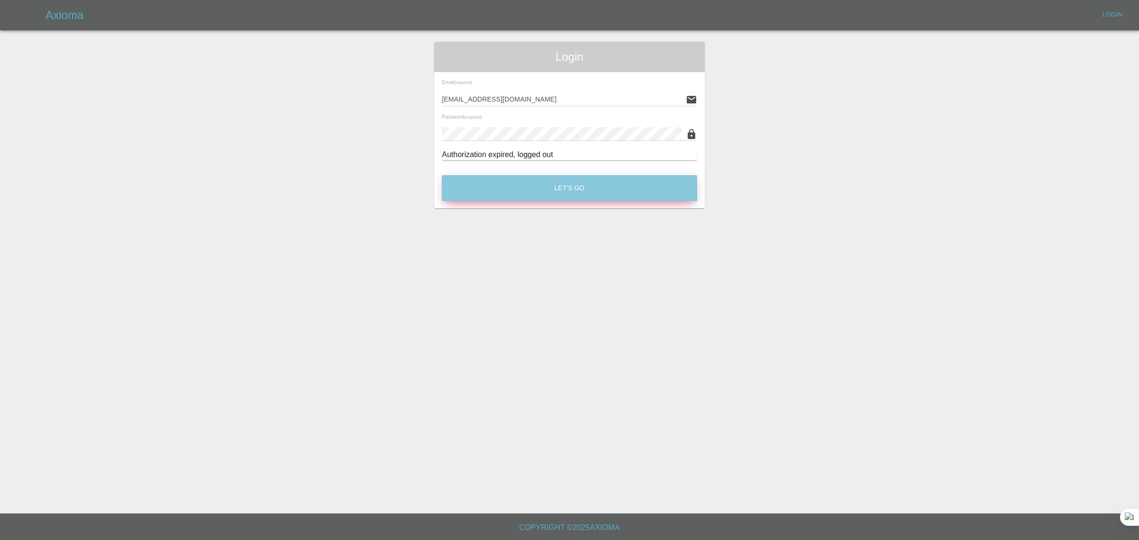
click at [532, 197] on button "Let's Go" at bounding box center [569, 188] width 255 height 26
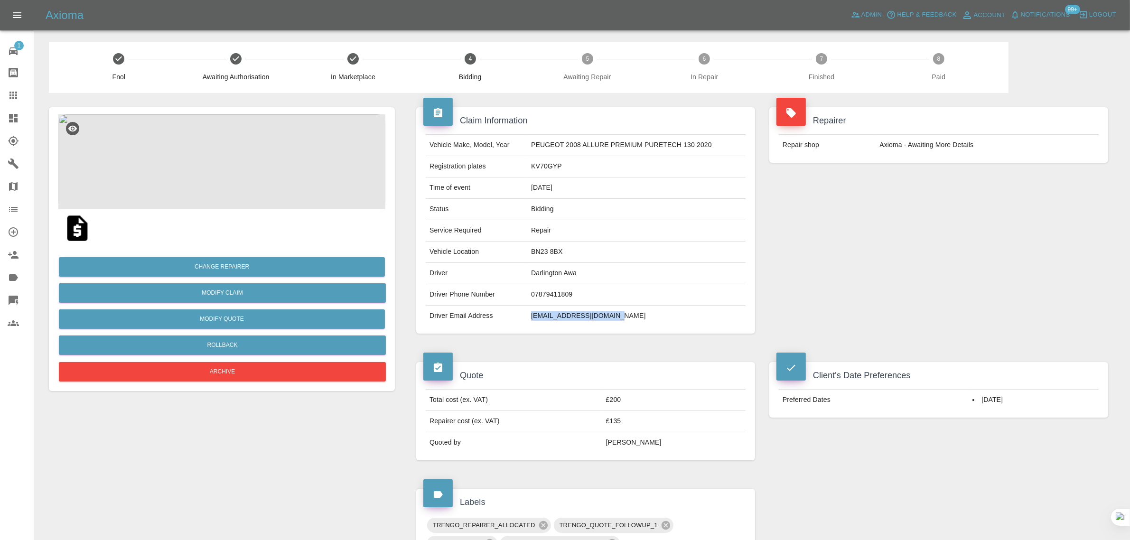
drag, startPoint x: 532, startPoint y: 318, endPoint x: 622, endPoint y: 320, distance: 89.7
click at [622, 320] on td "[EMAIL_ADDRESS][DOMAIN_NAME]" at bounding box center [636, 316] width 218 height 21
copy td "[EMAIL_ADDRESS][DOMAIN_NAME]"
